Goal: Obtain resource: Download file/media

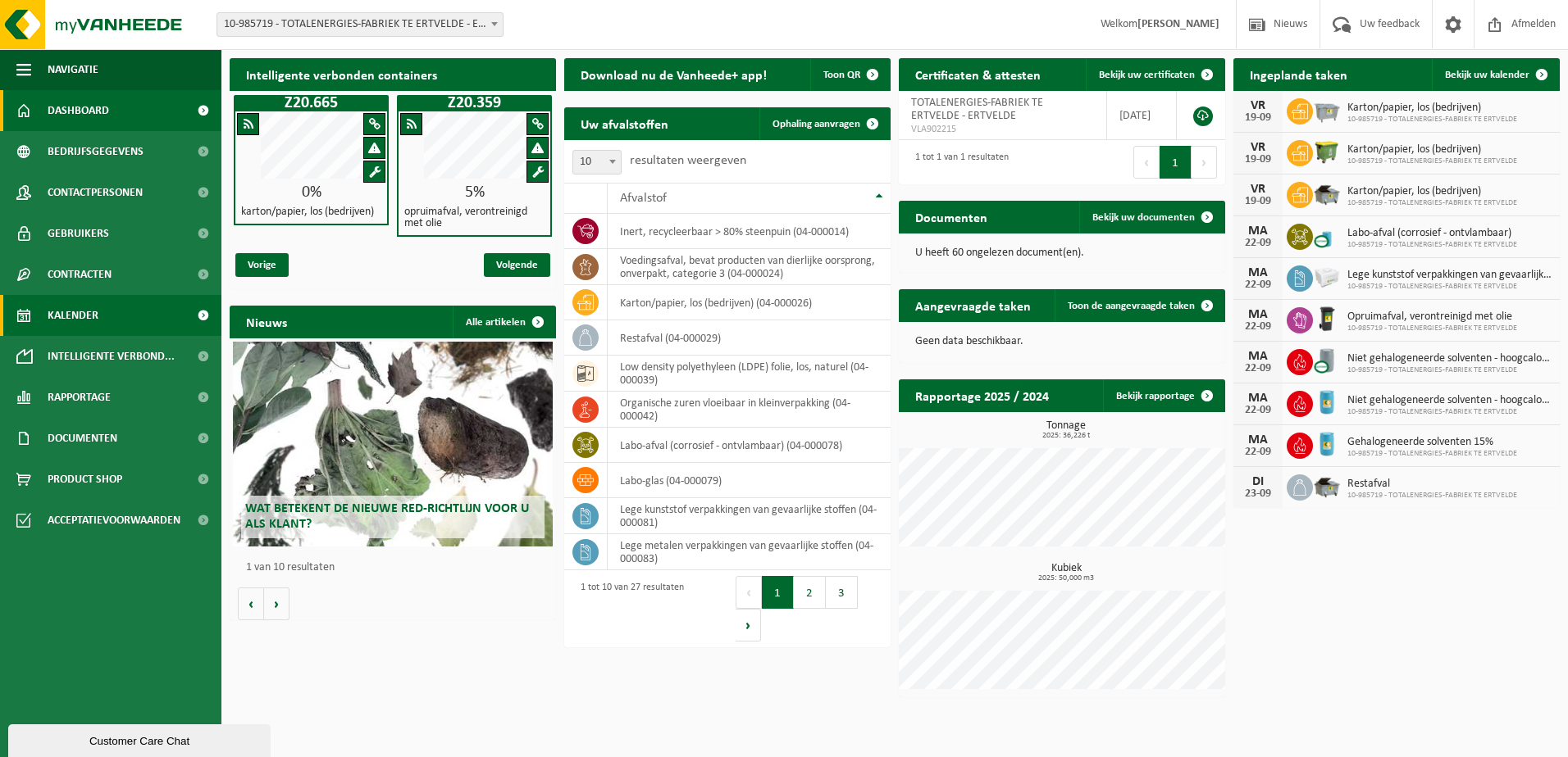
click at [88, 320] on span "Kalender" at bounding box center [73, 315] width 51 height 41
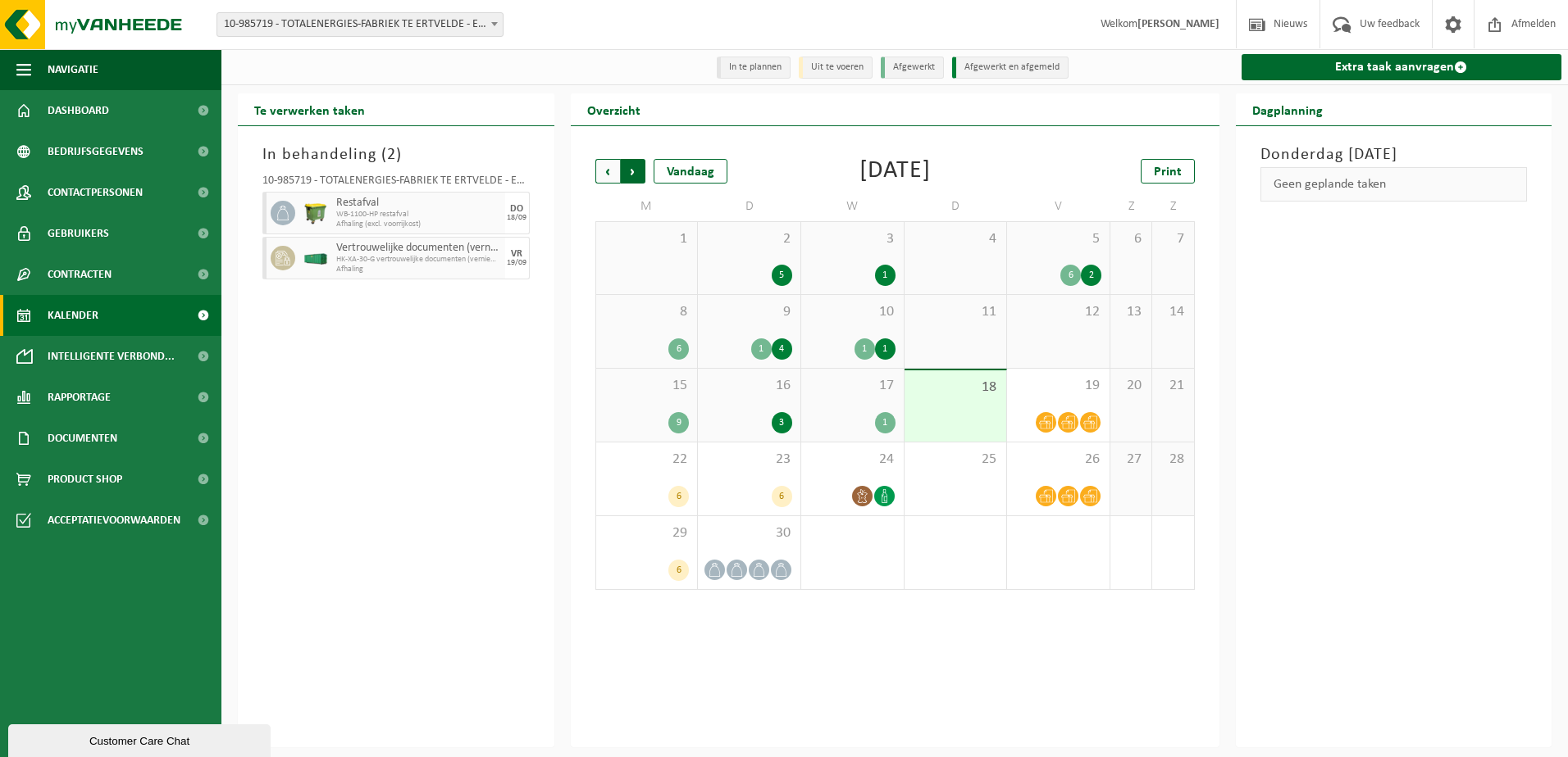
click at [603, 175] on span "Vorige" at bounding box center [607, 171] width 24 height 24
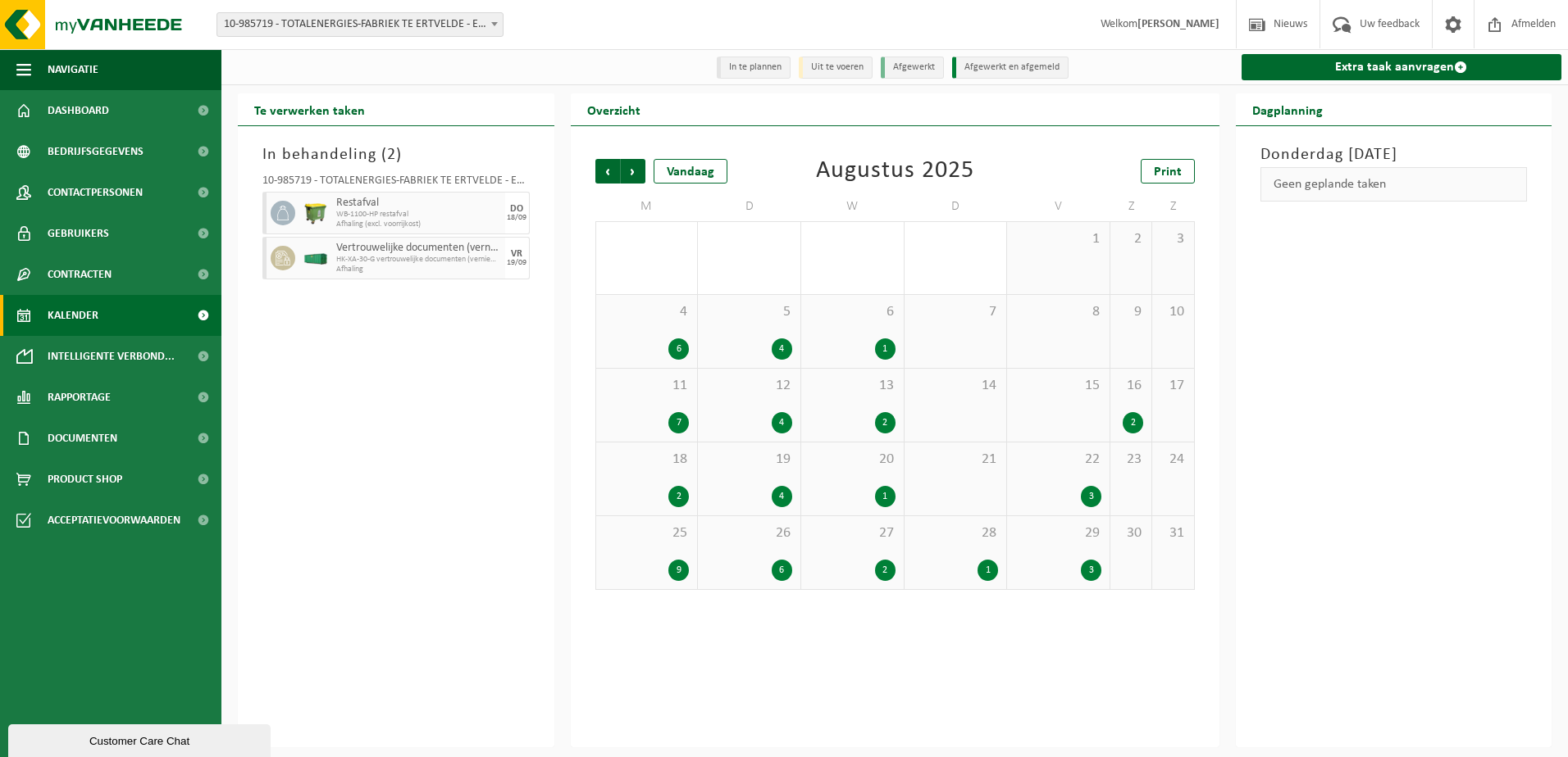
click at [888, 423] on div "2" at bounding box center [885, 423] width 21 height 22
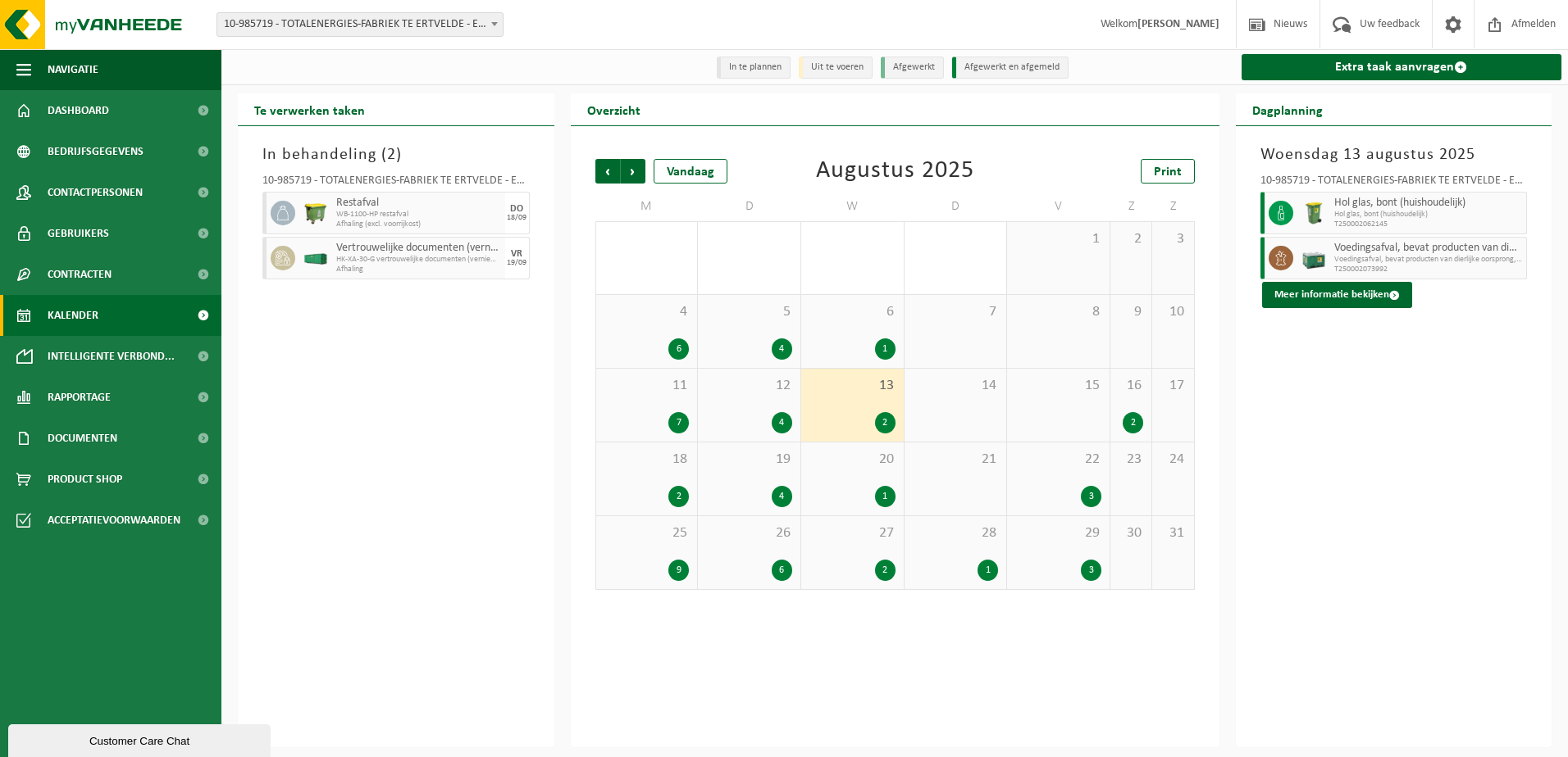
click at [882, 497] on div "1" at bounding box center [885, 497] width 21 height 22
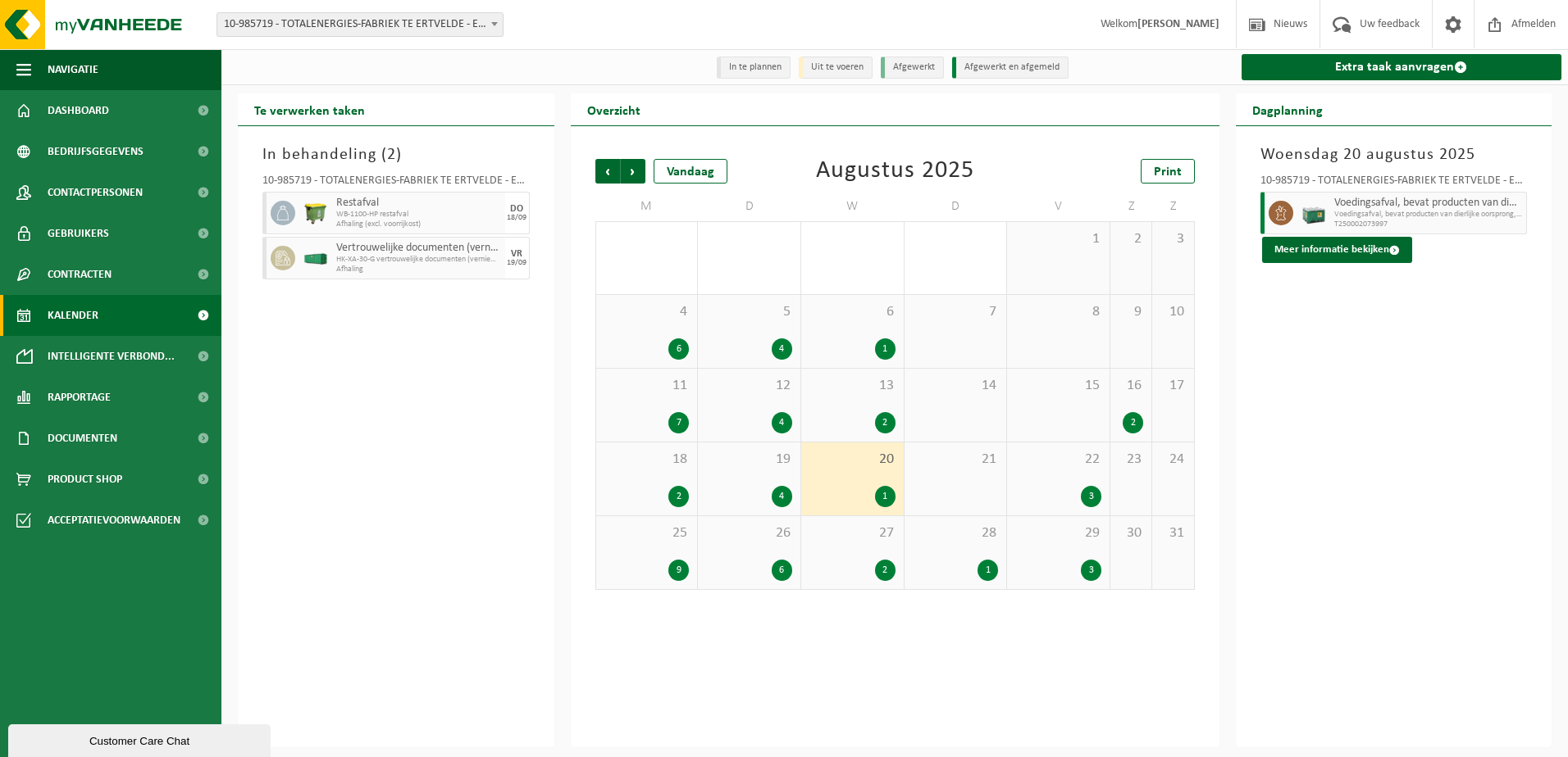
click at [780, 495] on div "4" at bounding box center [782, 497] width 21 height 22
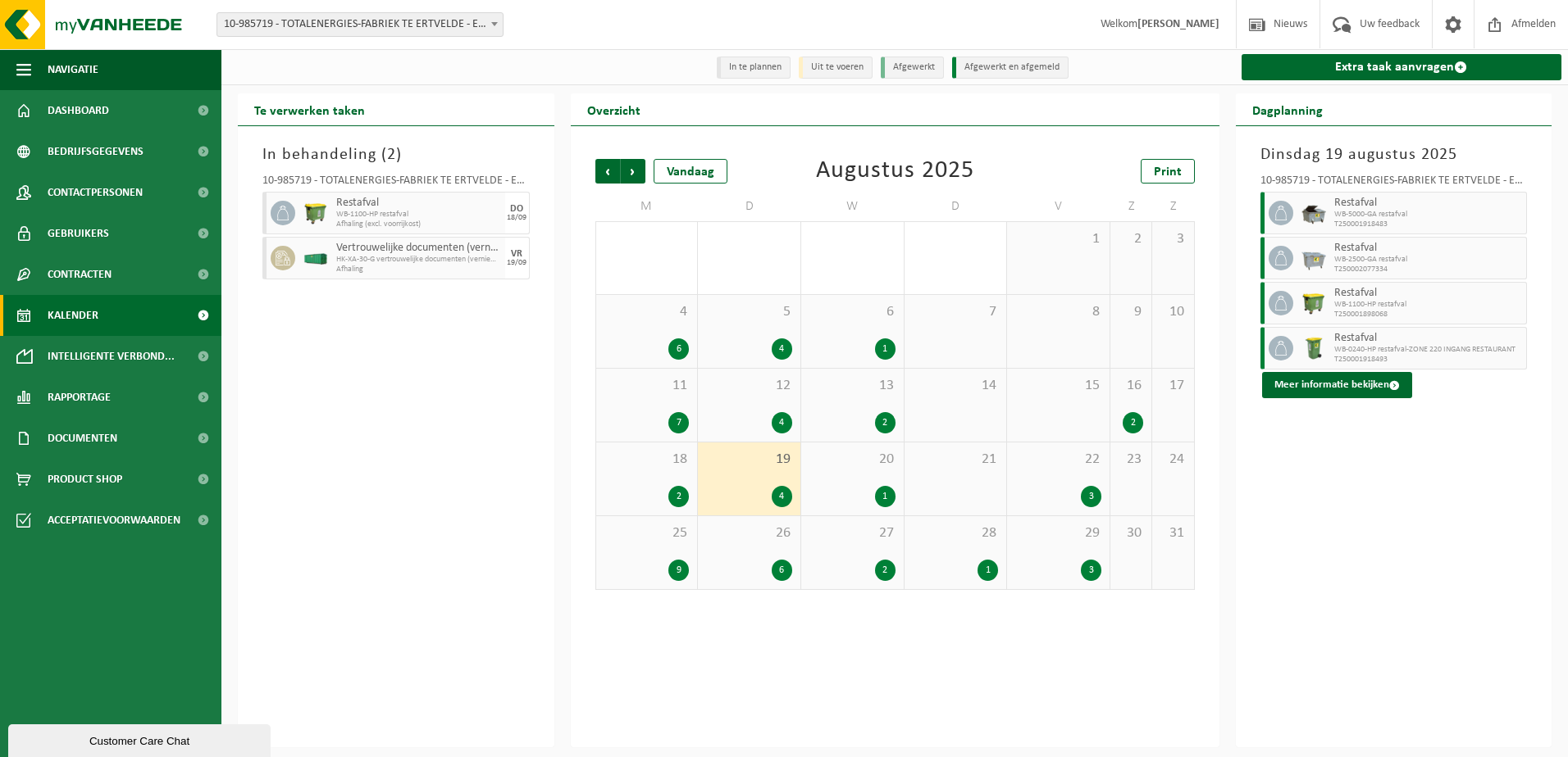
click at [786, 562] on div "6" at bounding box center [782, 570] width 21 height 22
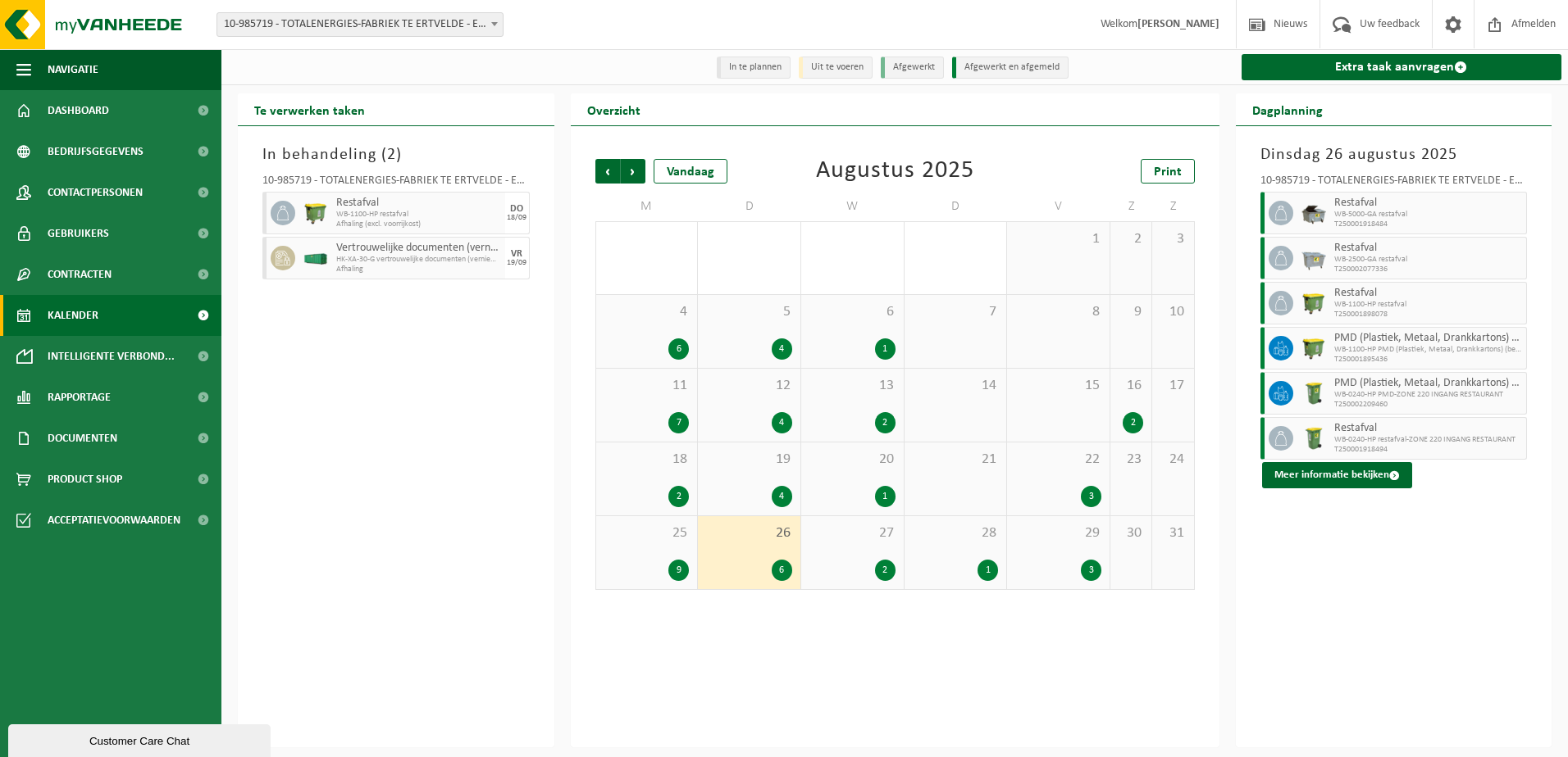
click at [871, 567] on div "2" at bounding box center [852, 570] width 86 height 22
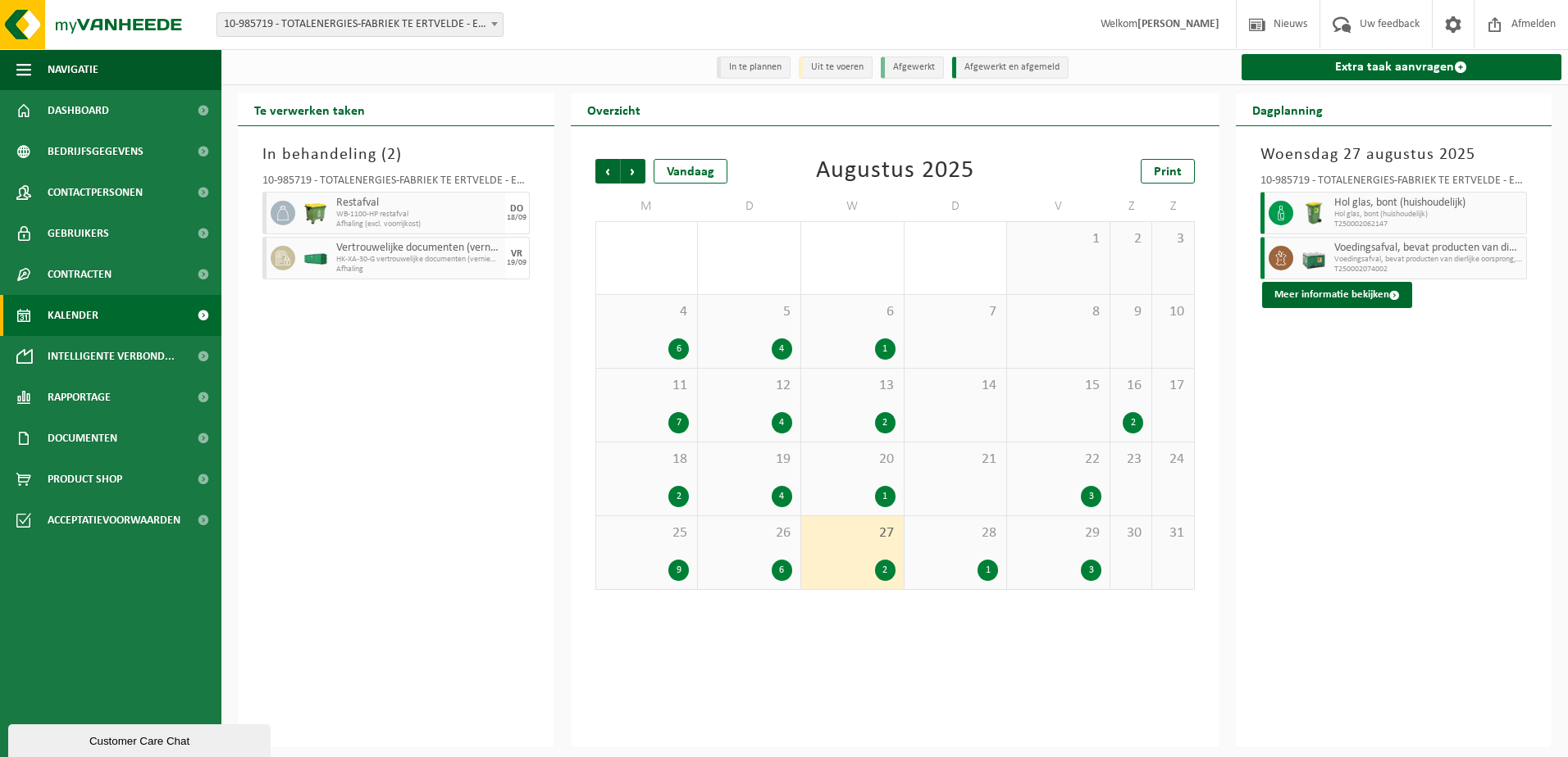
click at [978, 566] on div "1" at bounding box center [987, 570] width 21 height 22
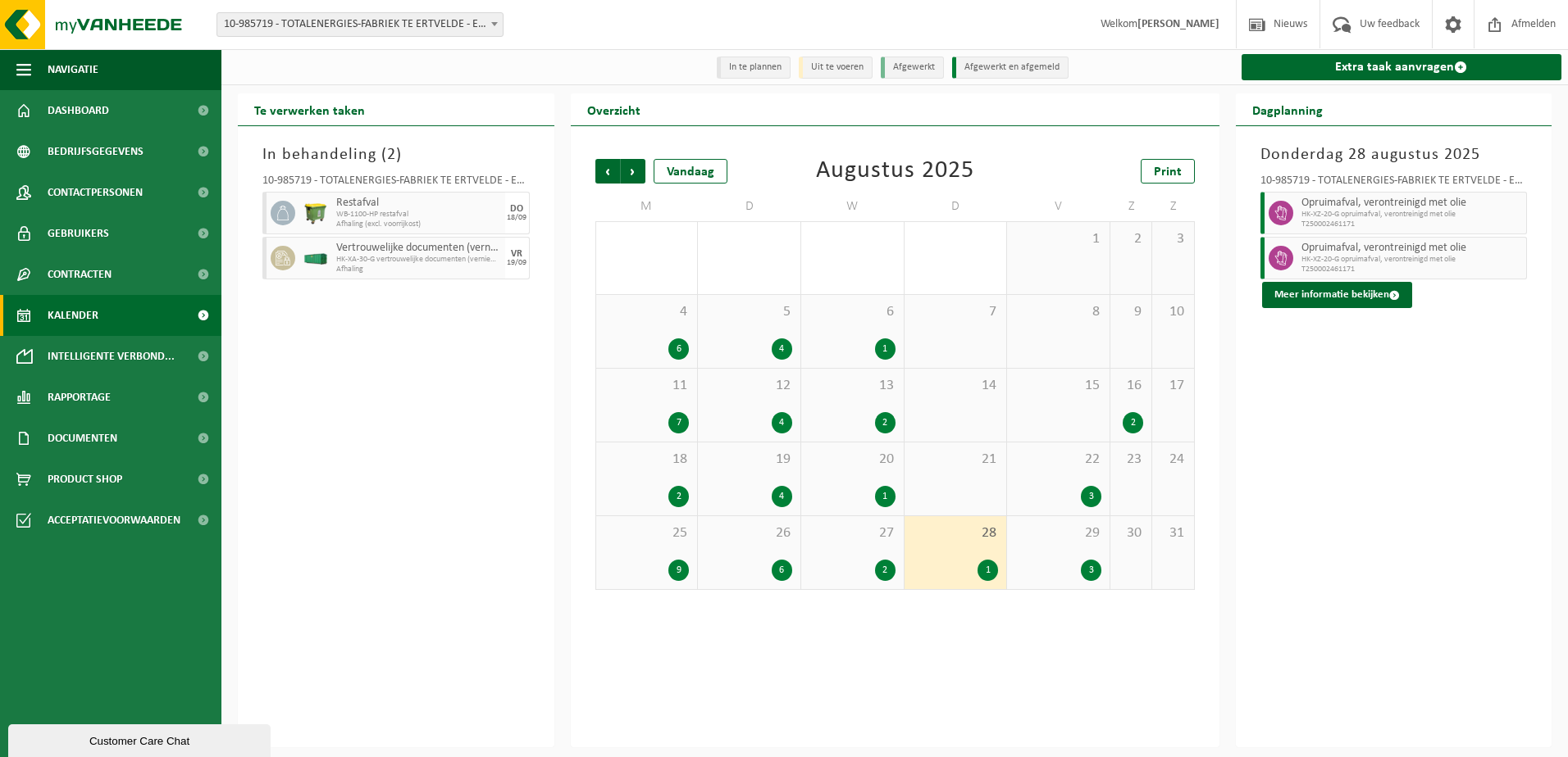
click at [667, 350] on div "6" at bounding box center [647, 350] width 85 height 22
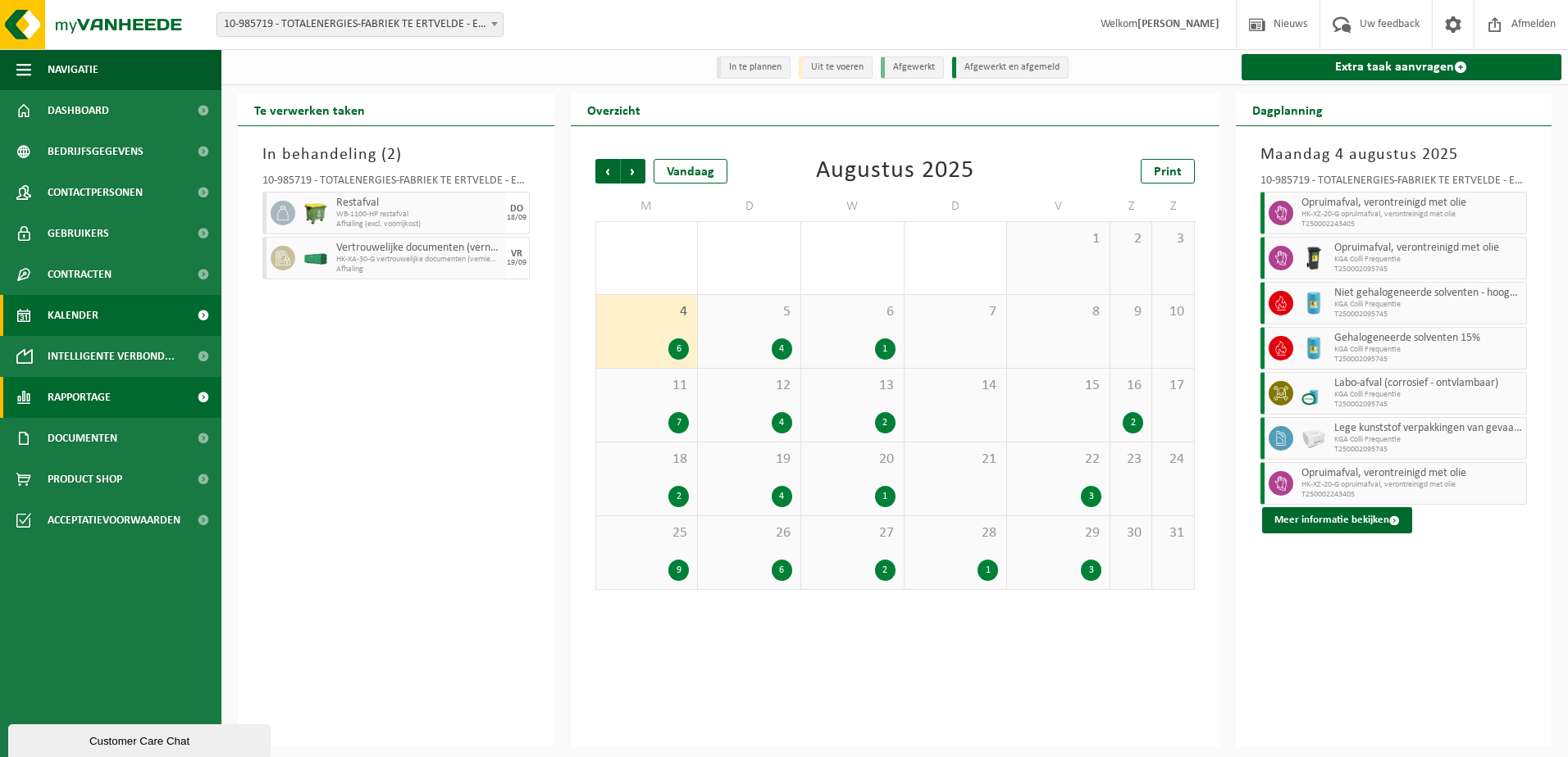
click at [74, 398] on span "Rapportage" at bounding box center [80, 397] width 63 height 41
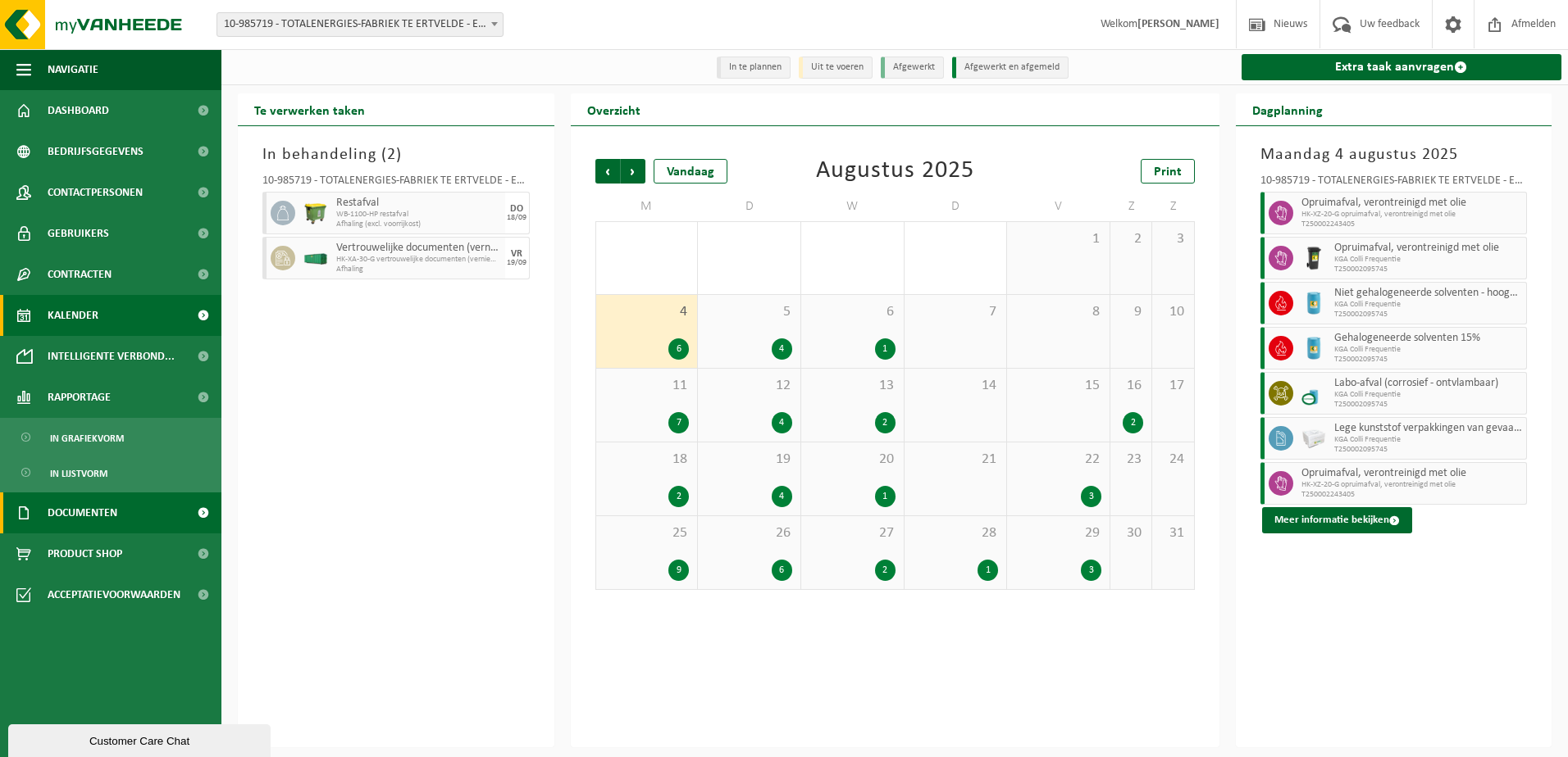
click at [65, 506] on span "Documenten" at bounding box center [82, 513] width 70 height 41
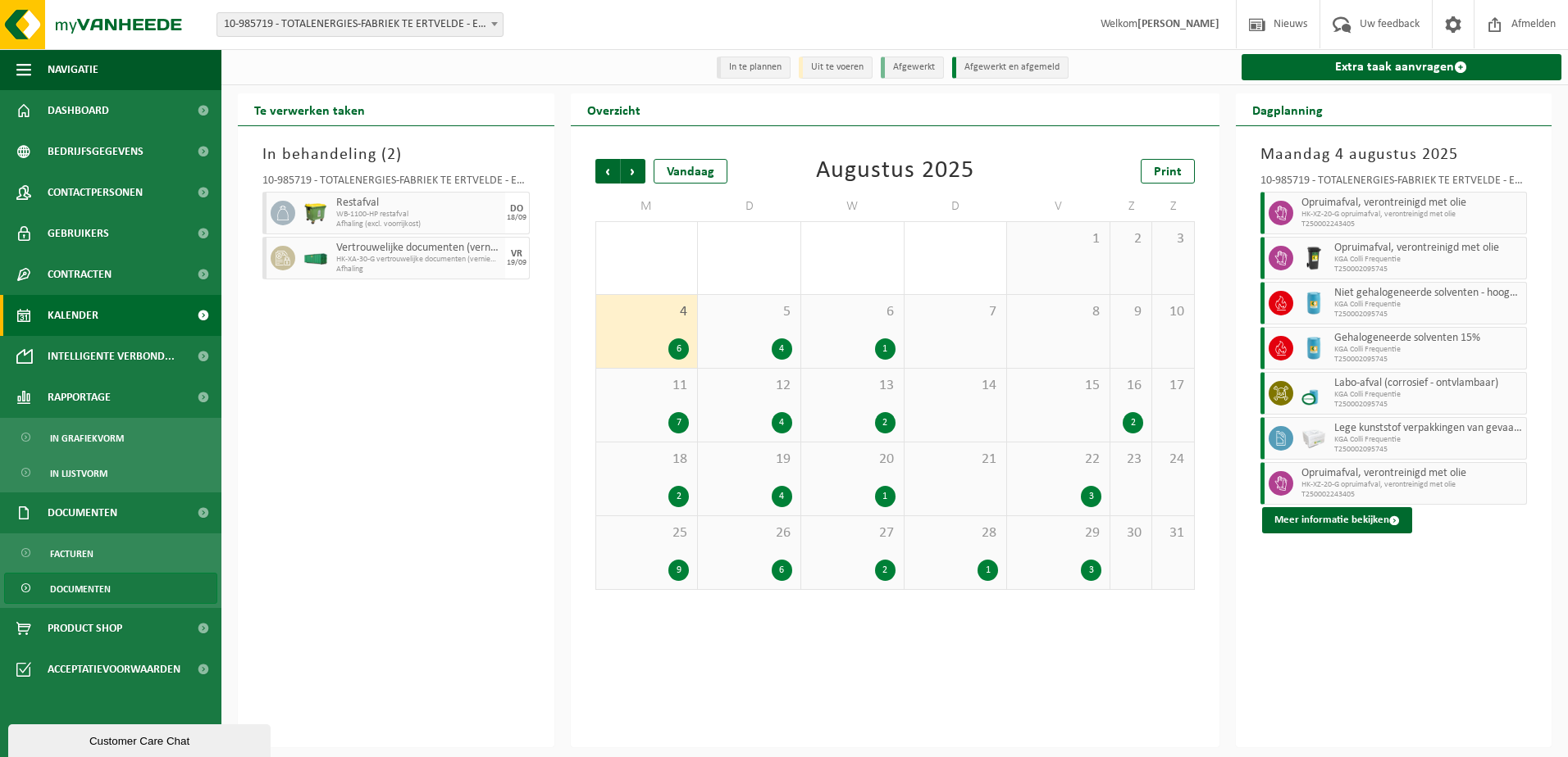
click at [74, 585] on span "Documenten" at bounding box center [80, 589] width 61 height 31
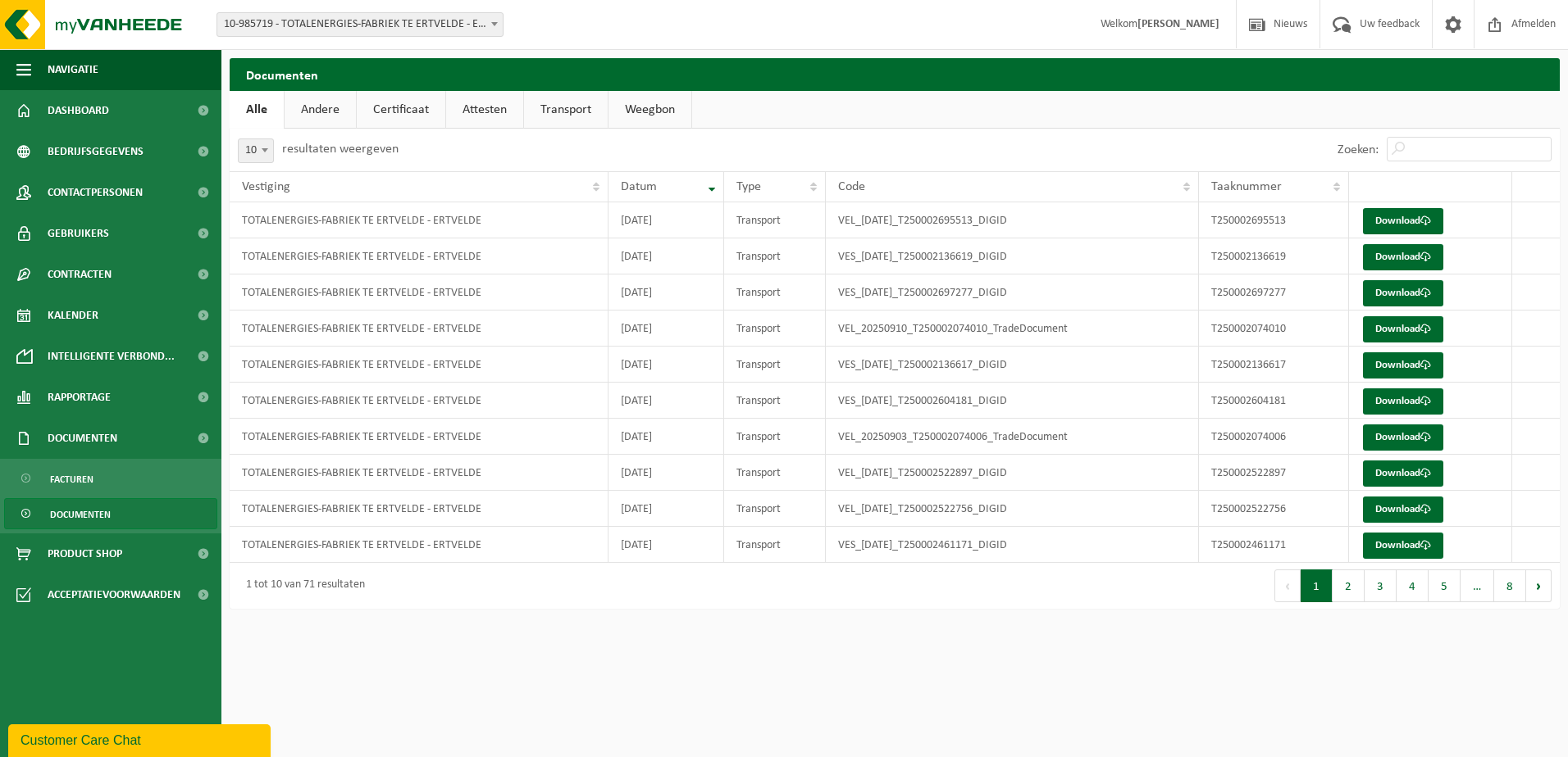
click at [417, 110] on link "Certificaat" at bounding box center [401, 110] width 89 height 38
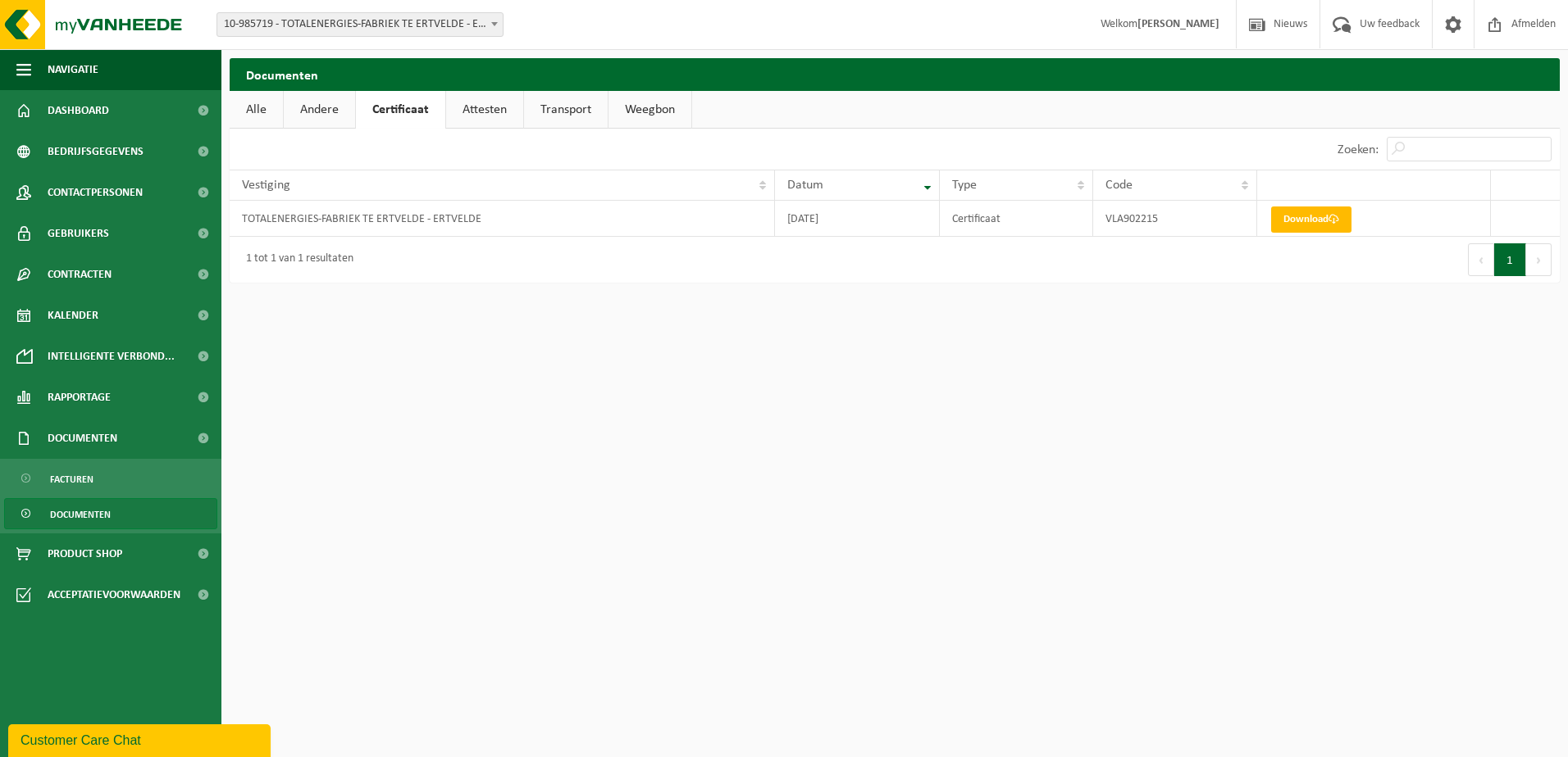
click at [495, 111] on link "Attesten" at bounding box center [484, 110] width 77 height 38
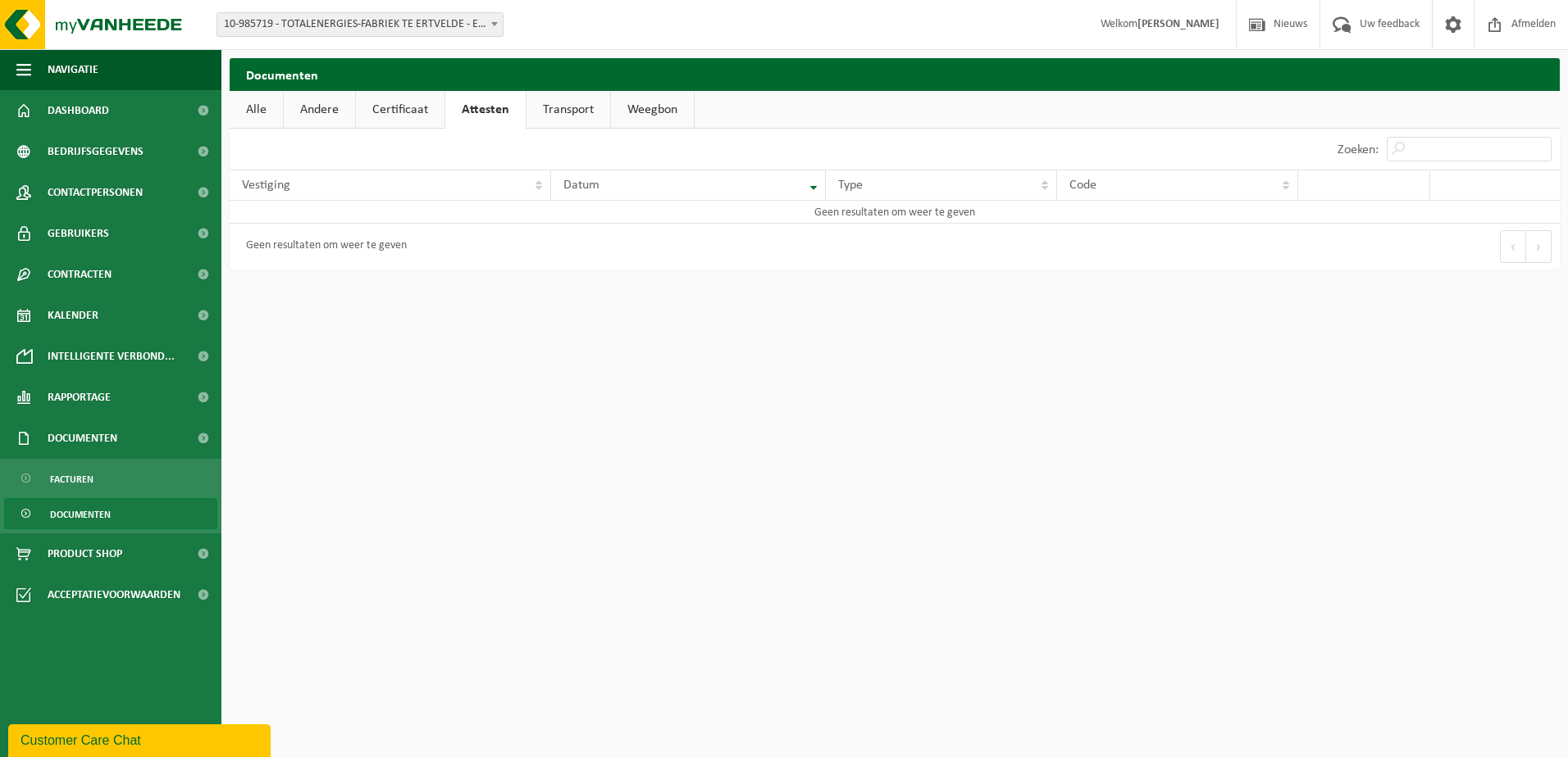
click at [402, 109] on link "Certificaat" at bounding box center [400, 110] width 89 height 38
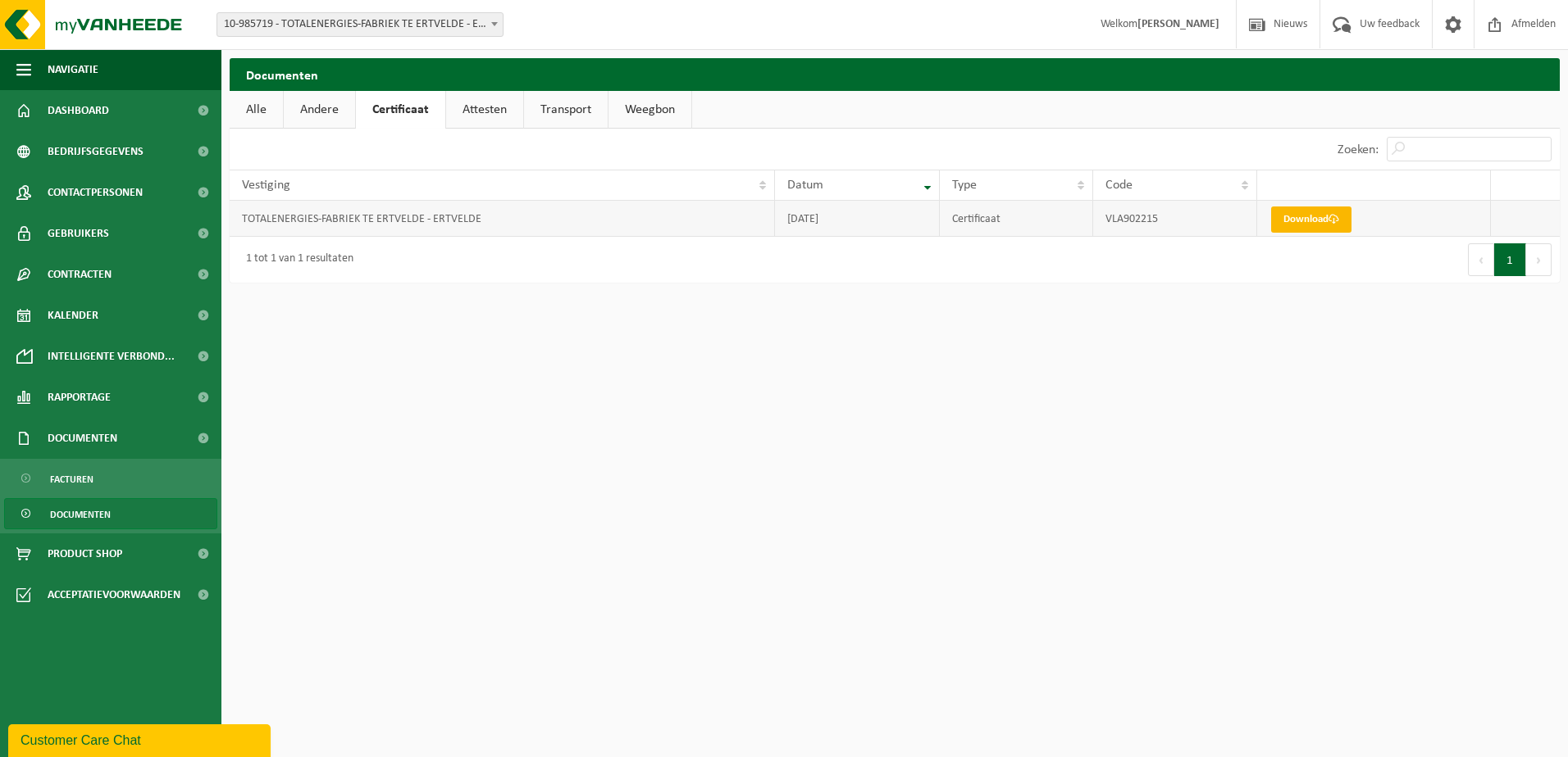
click at [1312, 218] on link "Download" at bounding box center [1311, 219] width 81 height 26
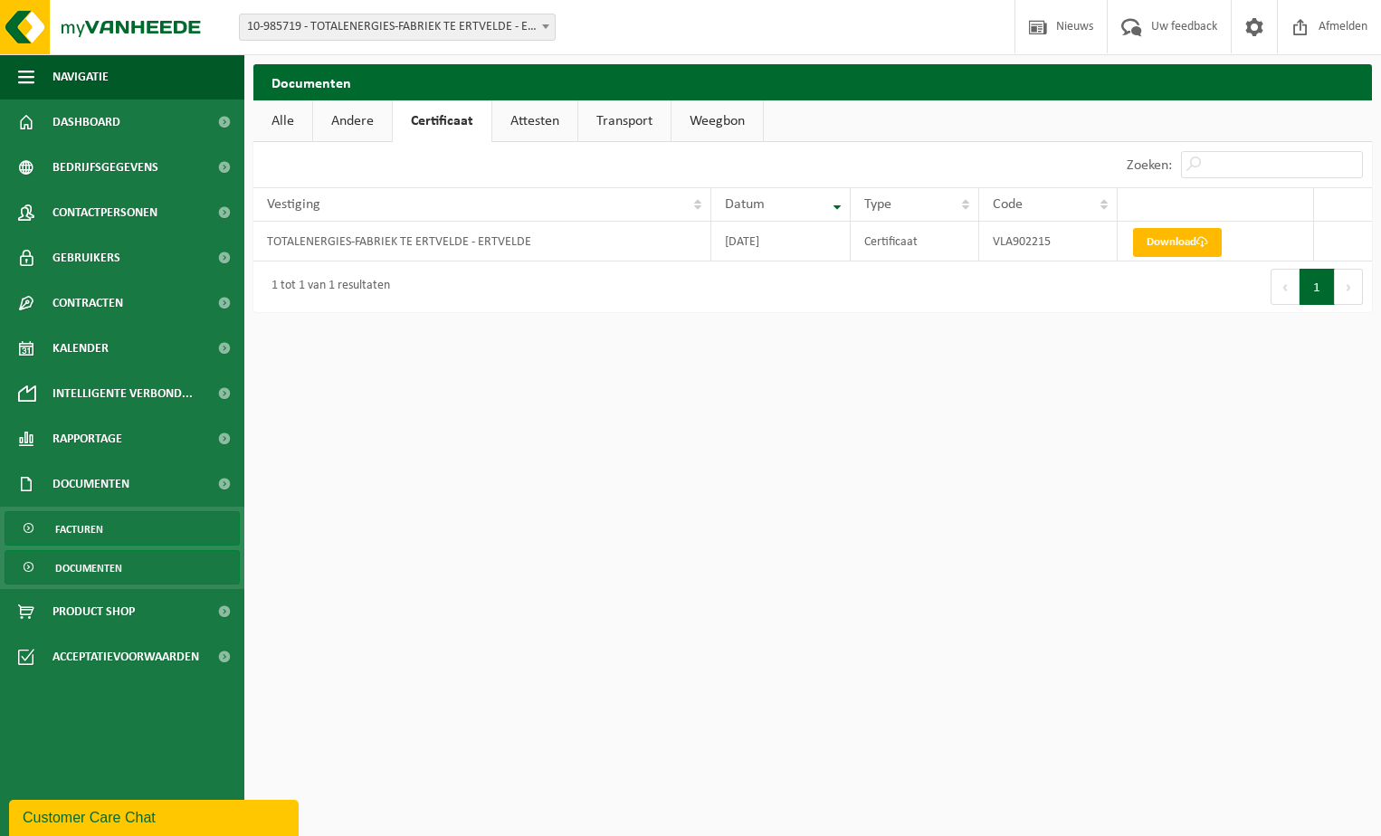
click at [76, 531] on span "Facturen" at bounding box center [79, 529] width 48 height 34
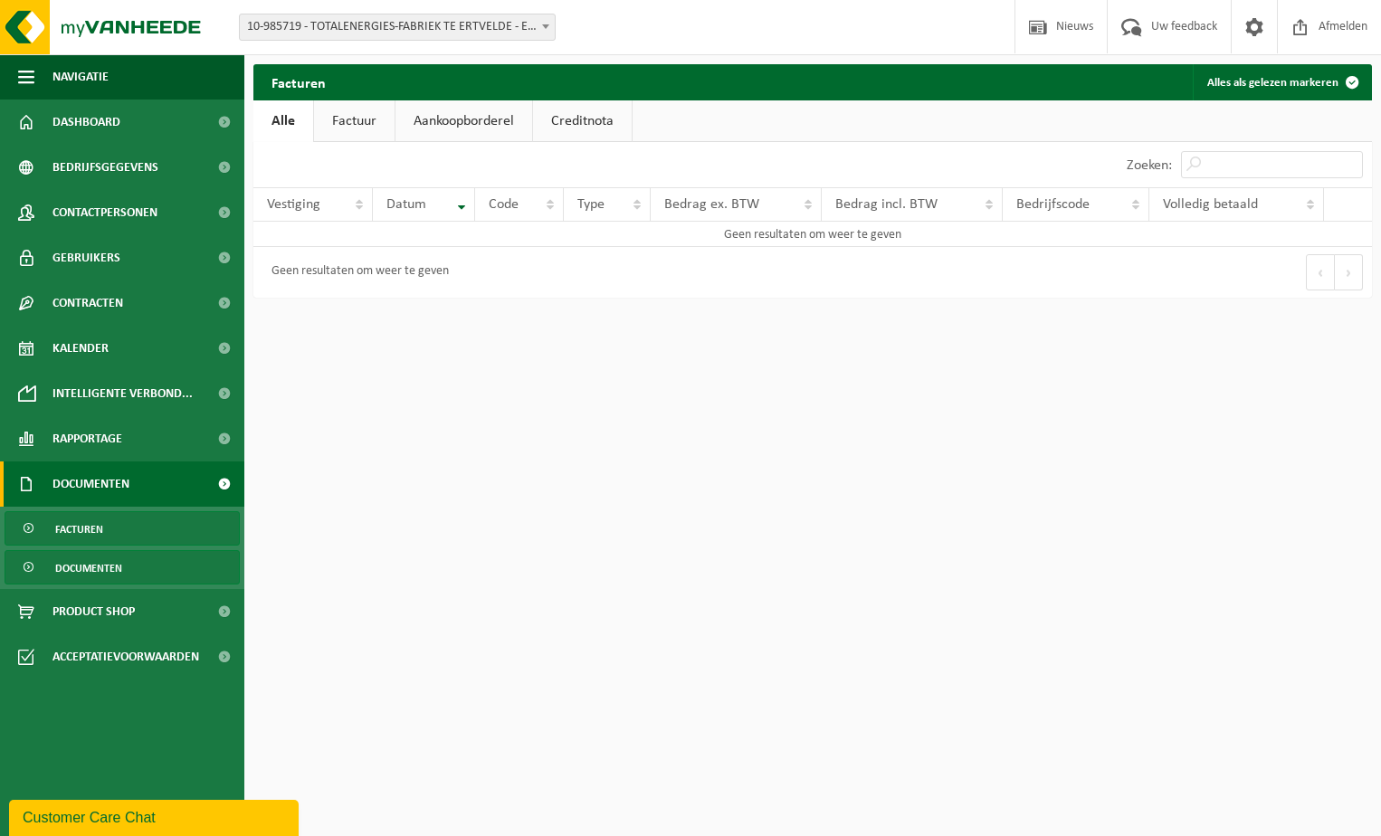
click at [85, 569] on span "Documenten" at bounding box center [88, 568] width 67 height 34
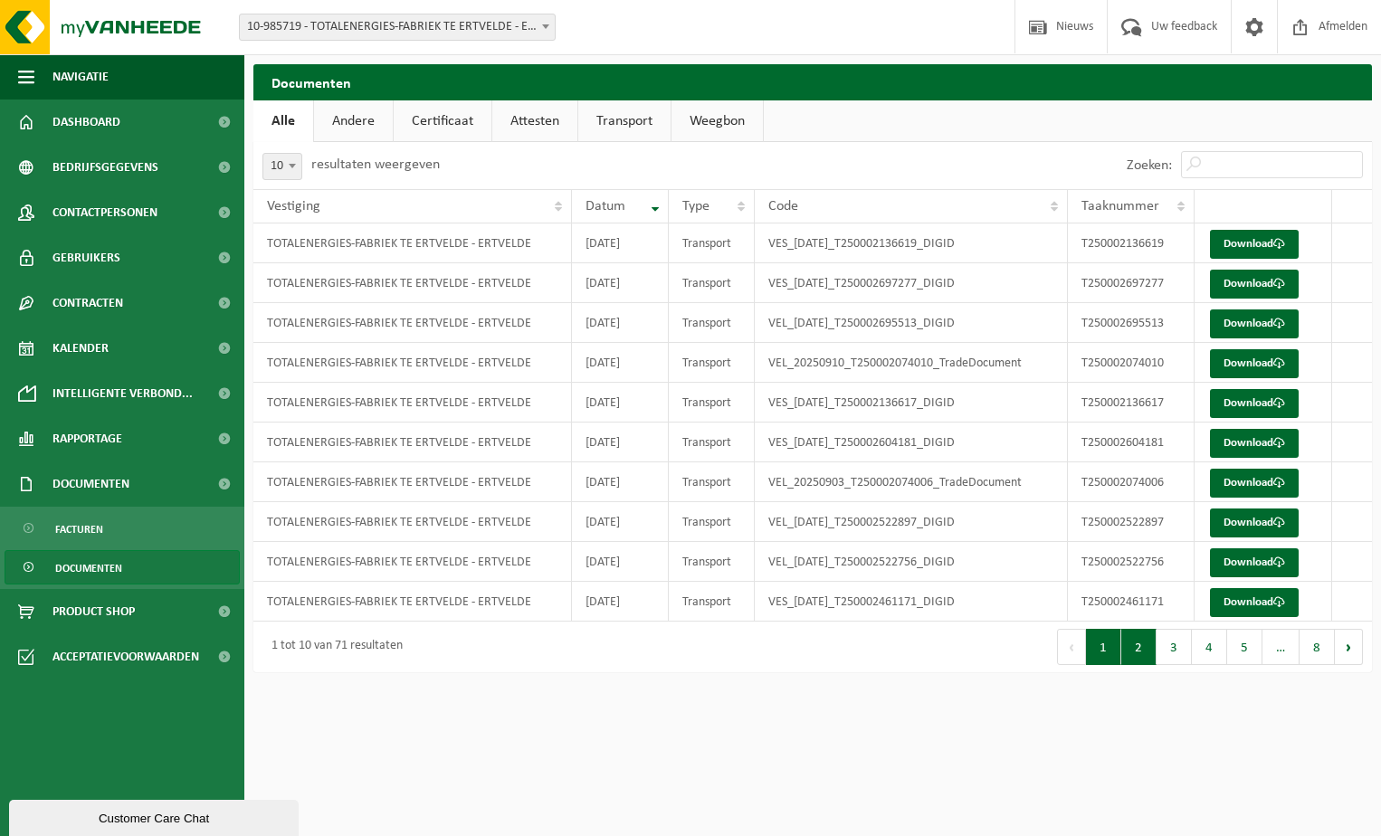
click at [1137, 647] on button "2" at bounding box center [1139, 647] width 35 height 36
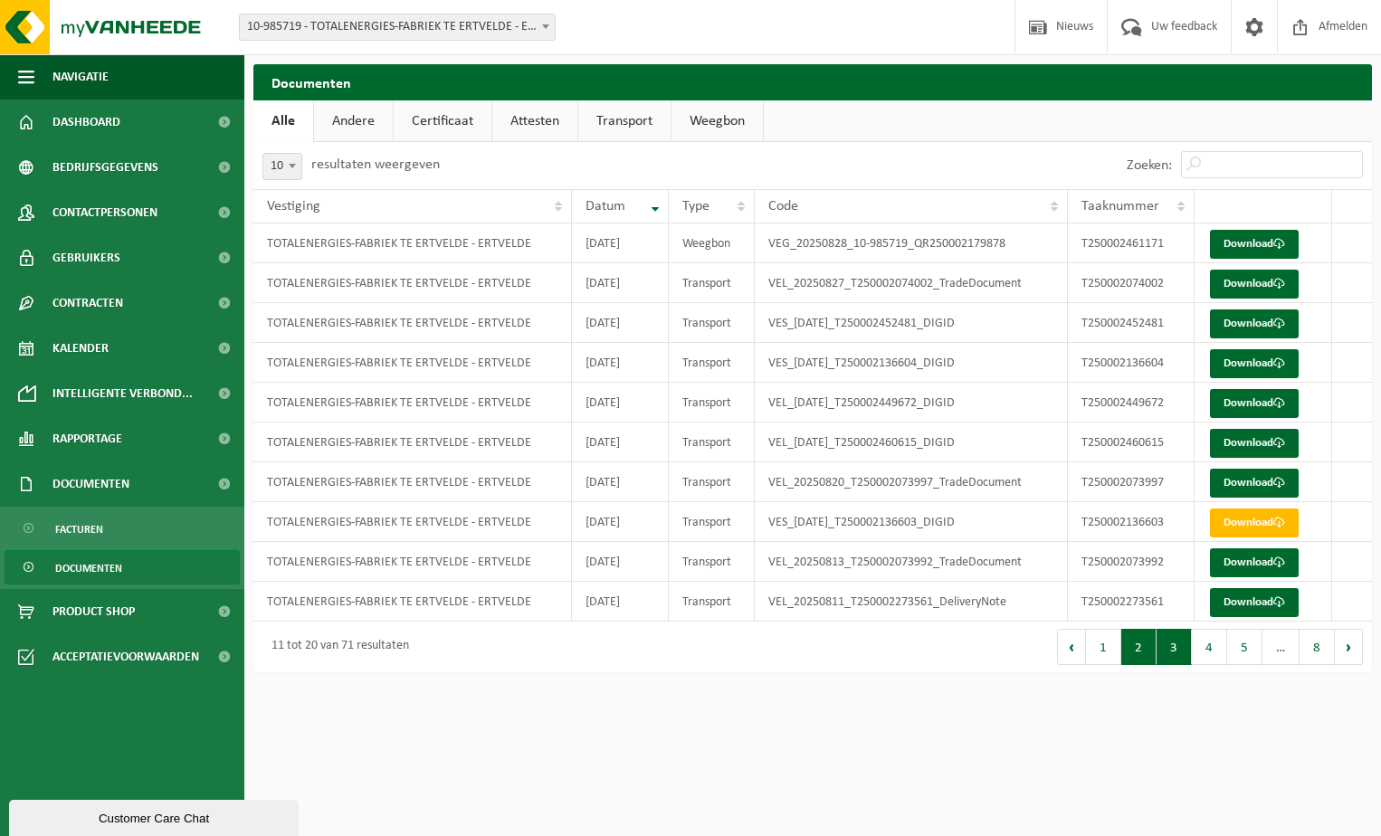
click at [1170, 649] on button "3" at bounding box center [1174, 647] width 35 height 36
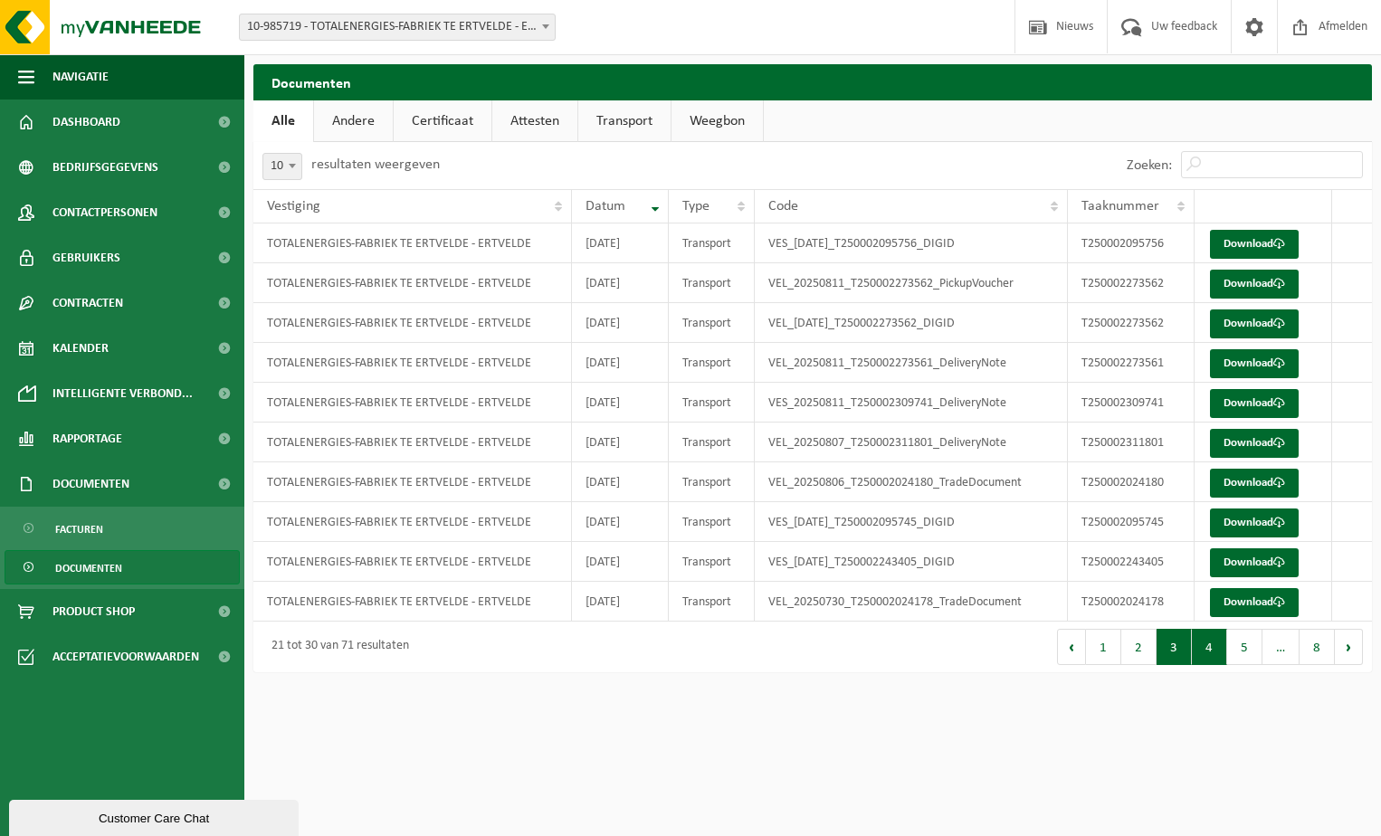
click at [1212, 650] on button "4" at bounding box center [1209, 647] width 35 height 36
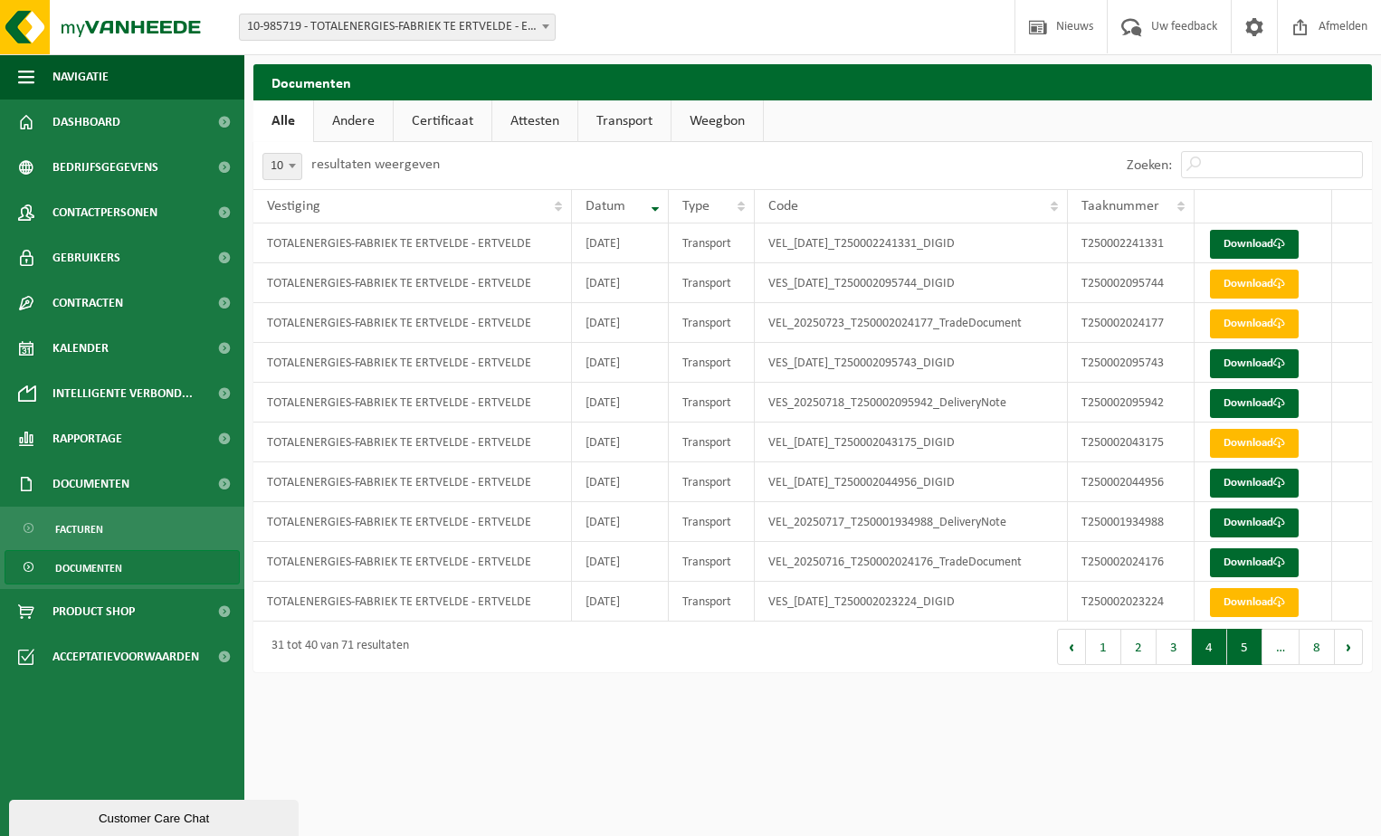
click at [1240, 650] on button "5" at bounding box center [1245, 647] width 35 height 36
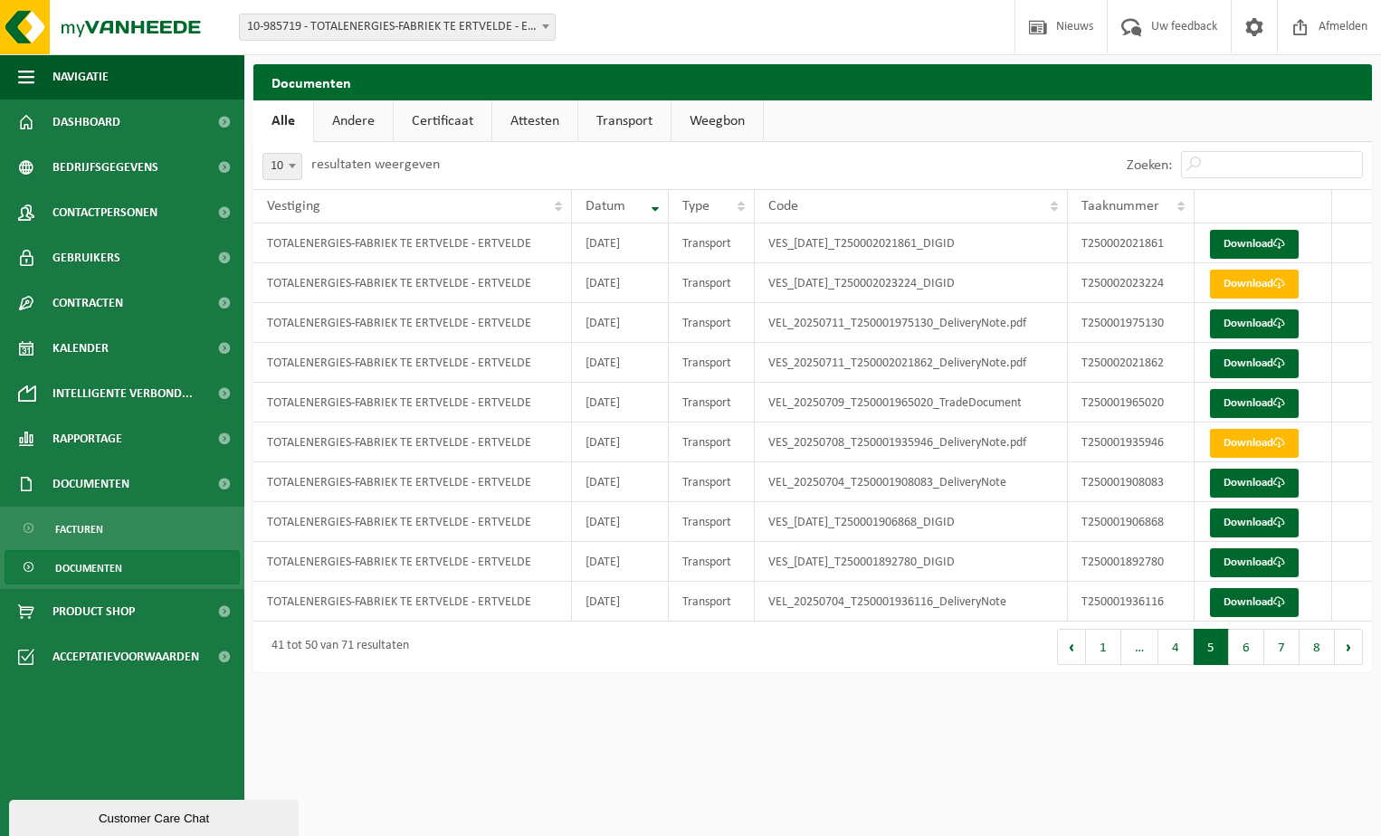
click at [1280, 650] on button "7" at bounding box center [1282, 647] width 35 height 36
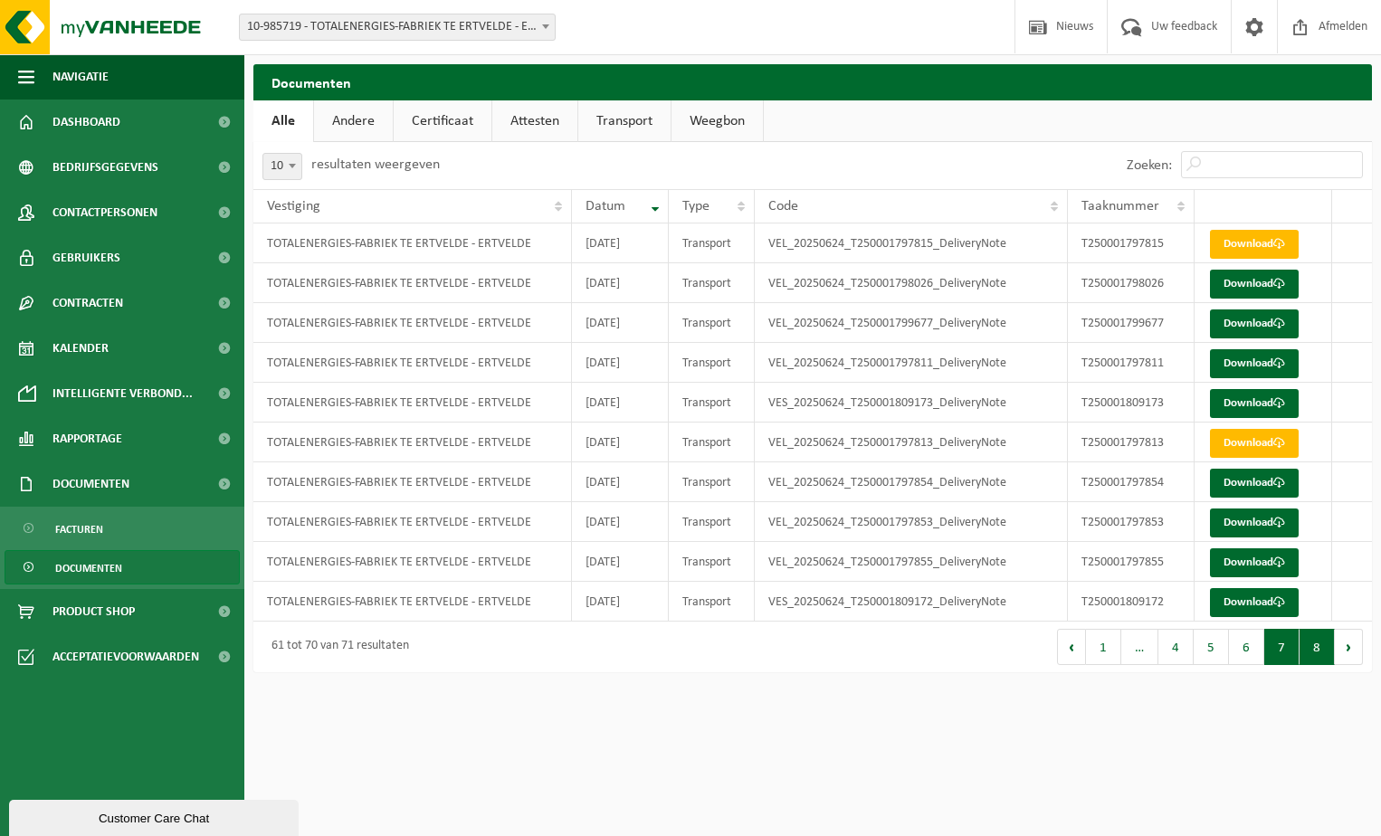
click at [1322, 654] on button "8" at bounding box center [1317, 647] width 35 height 36
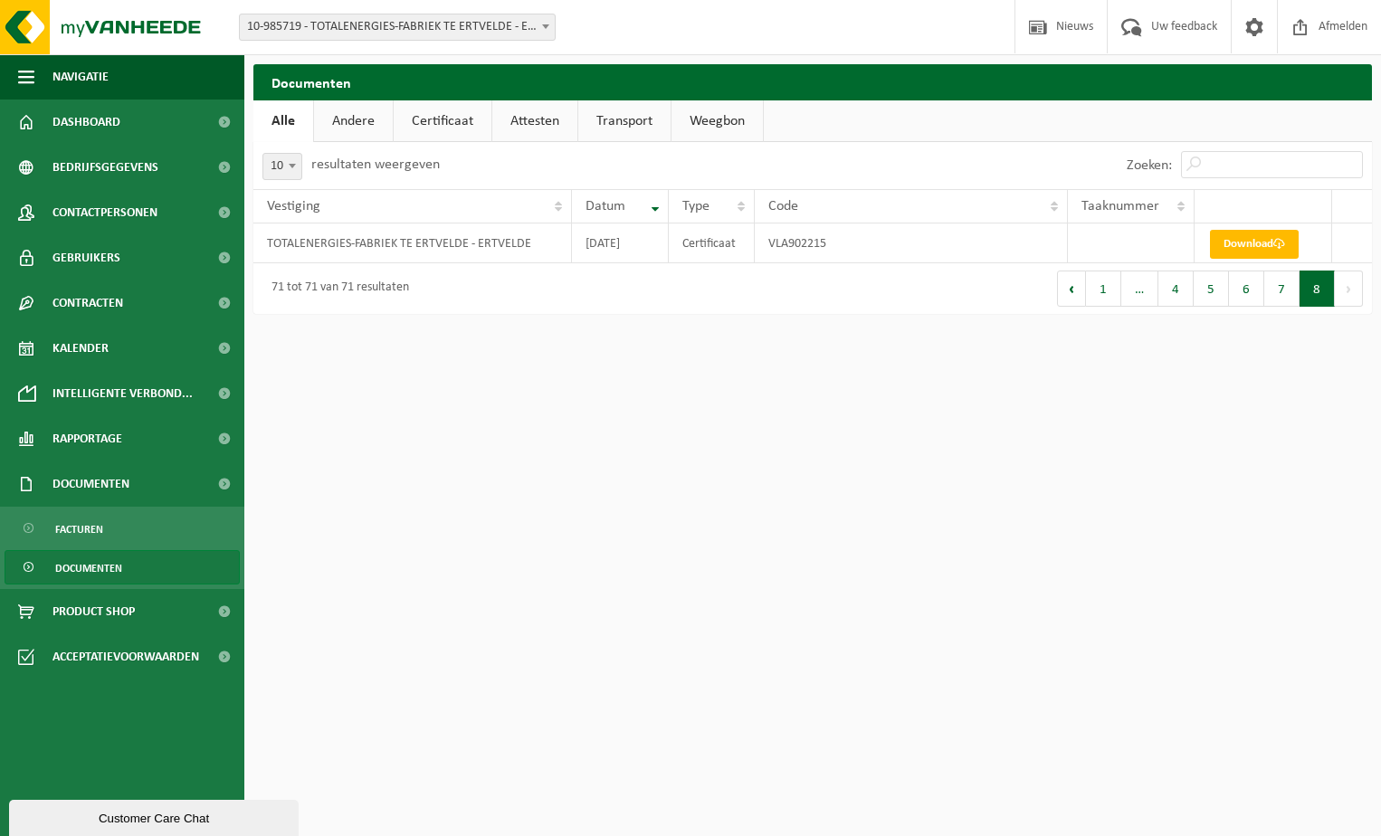
click at [373, 118] on link "Andere" at bounding box center [353, 121] width 79 height 42
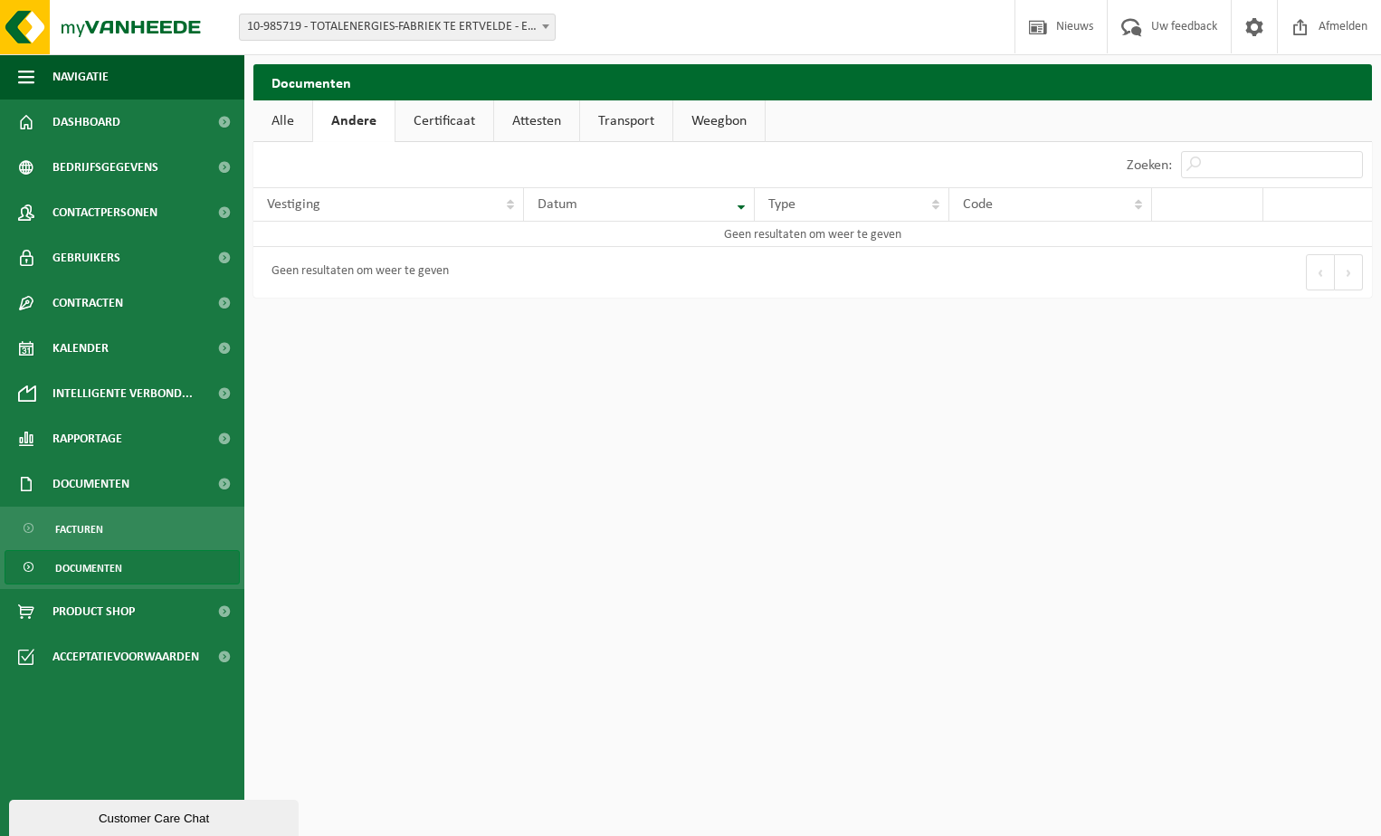
click at [527, 116] on link "Attesten" at bounding box center [536, 121] width 85 height 42
click at [625, 117] on link "Transport" at bounding box center [627, 121] width 92 height 42
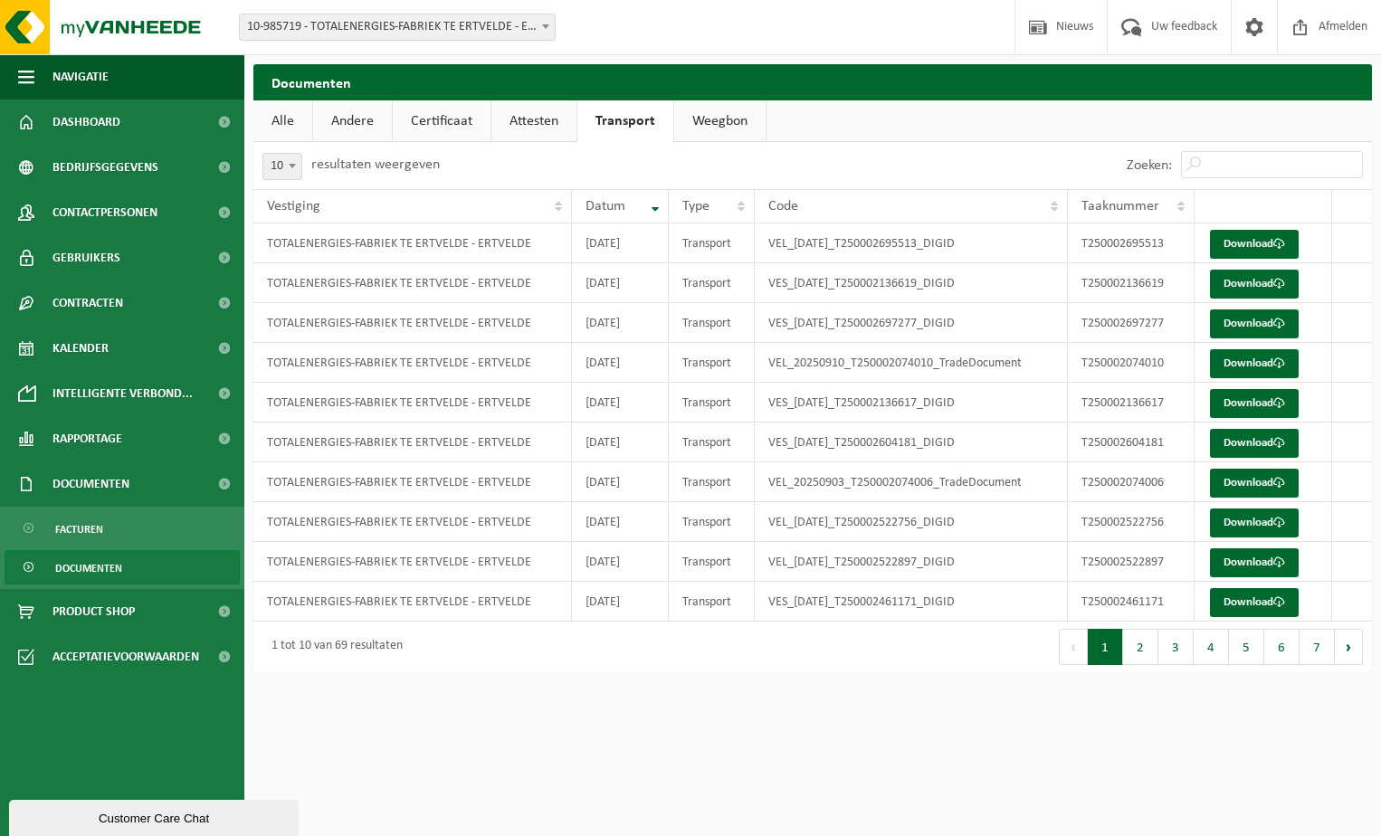
click at [732, 120] on link "Weegbon" at bounding box center [719, 121] width 91 height 42
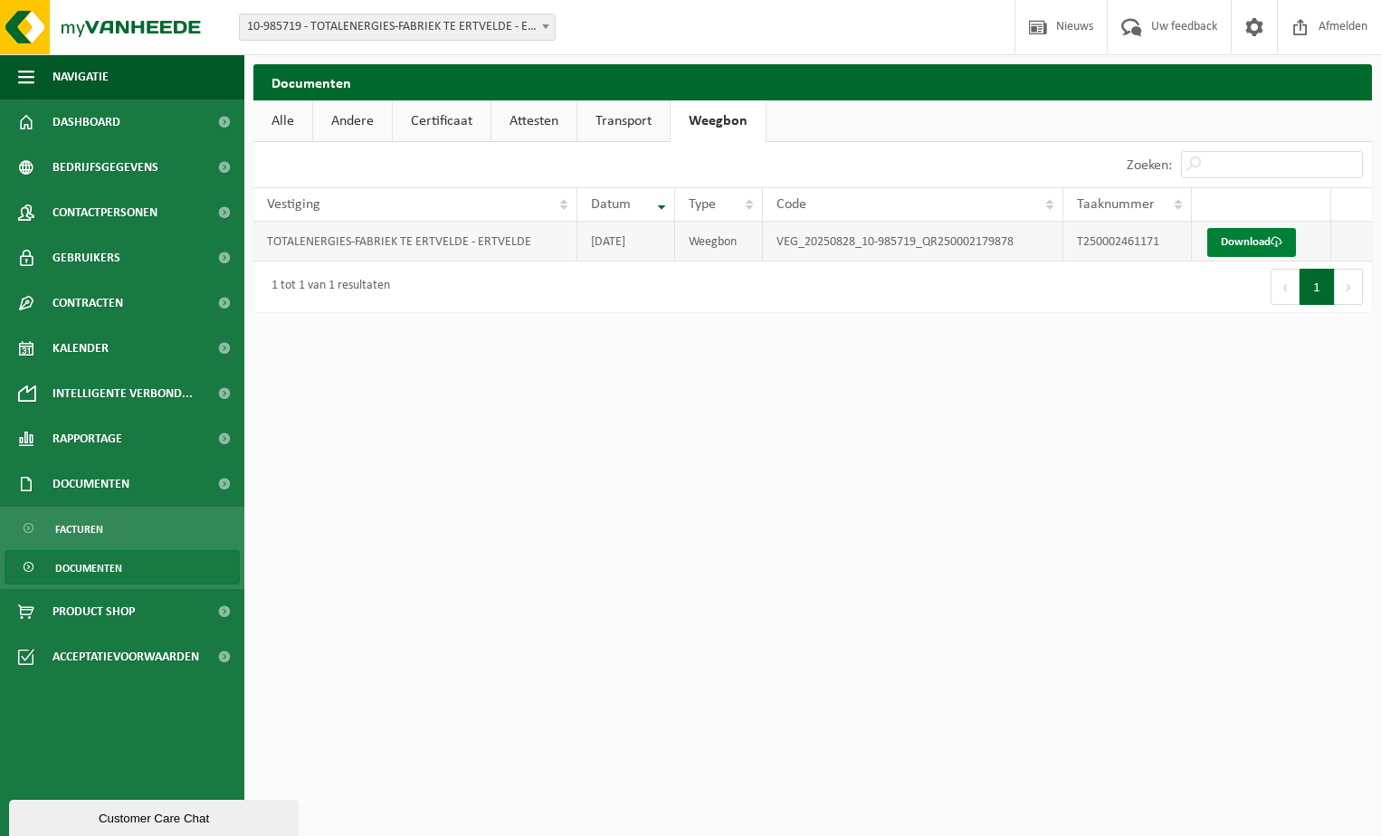
click at [1276, 243] on span at bounding box center [1277, 242] width 12 height 12
click at [1252, 241] on link "Download" at bounding box center [1252, 242] width 89 height 29
click at [94, 521] on span "Facturen" at bounding box center [79, 529] width 48 height 34
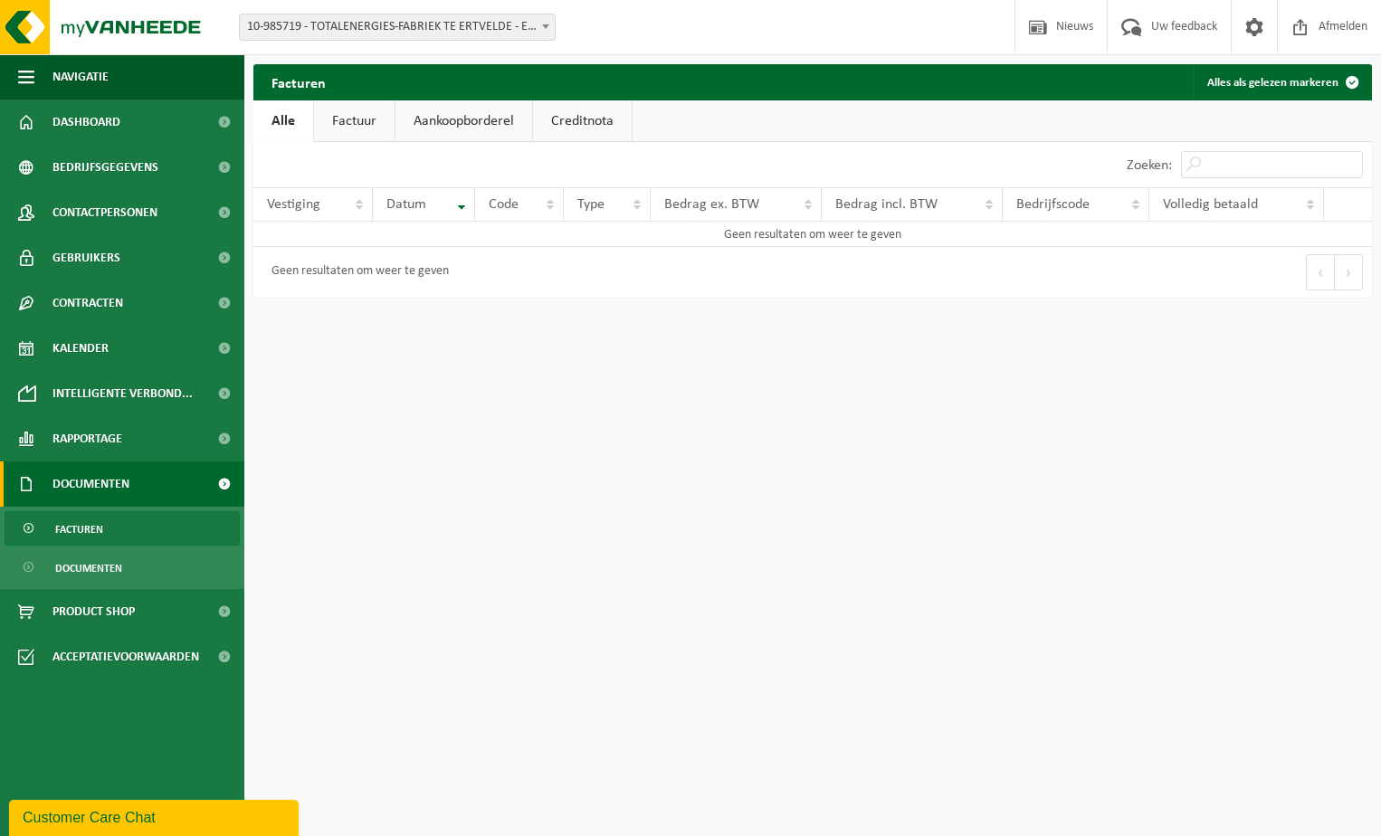
click at [361, 119] on link "Factuur" at bounding box center [354, 121] width 81 height 42
click at [477, 109] on link "Aankoopborderel" at bounding box center [465, 121] width 137 height 42
click at [614, 119] on link "Creditnota" at bounding box center [590, 121] width 99 height 42
click at [441, 130] on link "Aankoopborderel" at bounding box center [463, 121] width 137 height 42
click at [349, 119] on link "Factuur" at bounding box center [353, 121] width 81 height 42
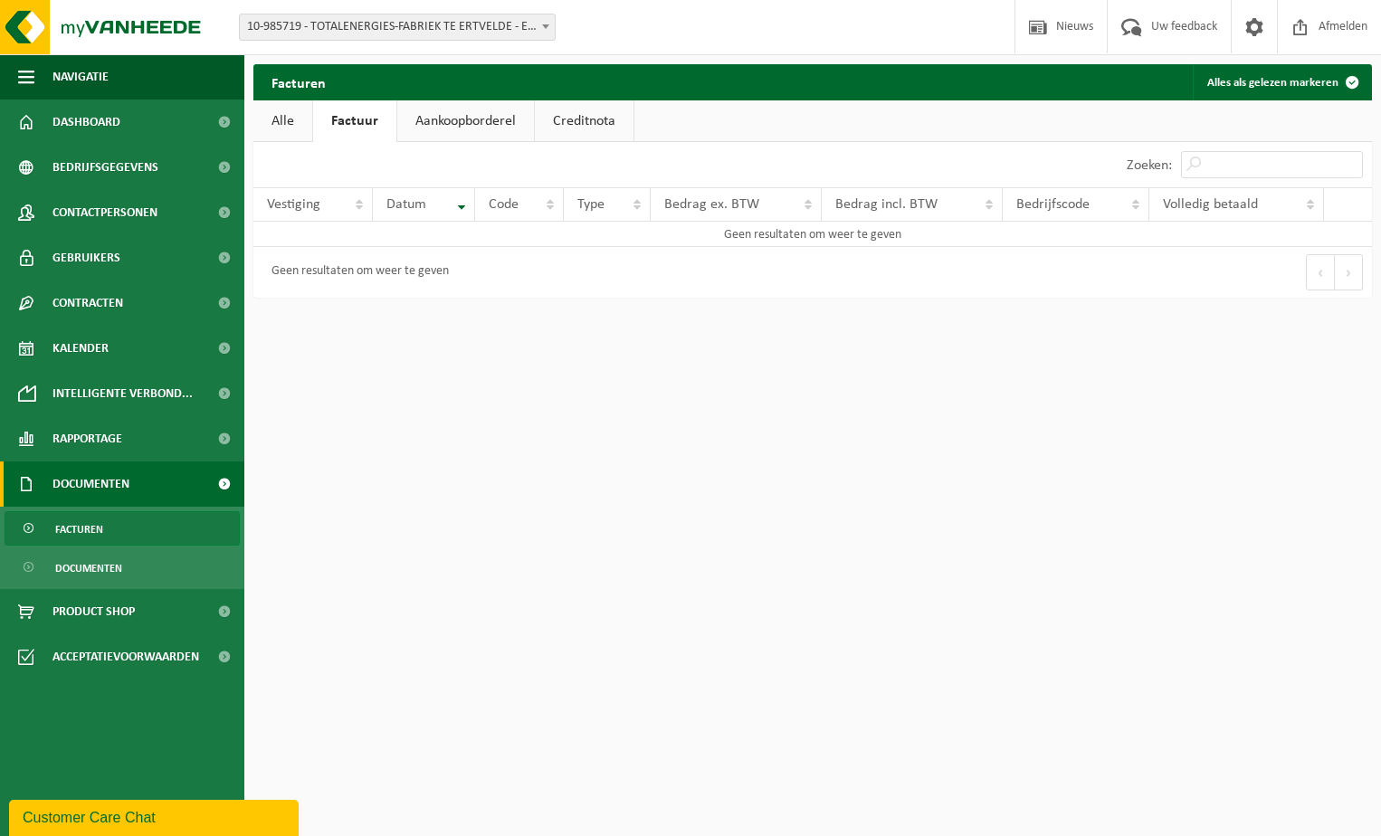
click at [292, 109] on link "Alle" at bounding box center [282, 121] width 59 height 42
